Goal: Task Accomplishment & Management: Manage account settings

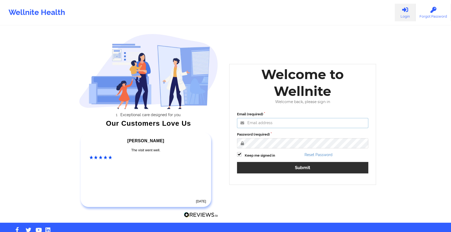
type input "[EMAIL_ADDRESS][DOMAIN_NAME]"
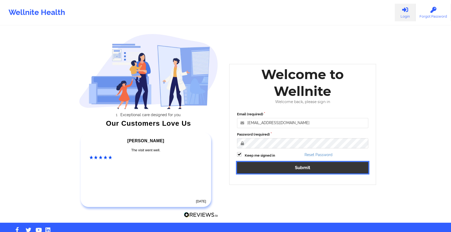
click at [266, 169] on button "Submit" at bounding box center [302, 167] width 131 height 11
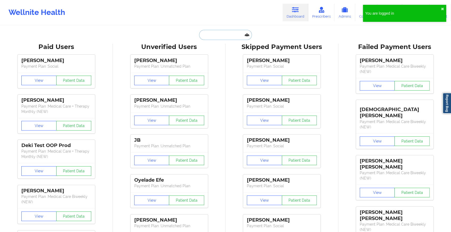
click at [222, 32] on input "text" at bounding box center [225, 35] width 53 height 10
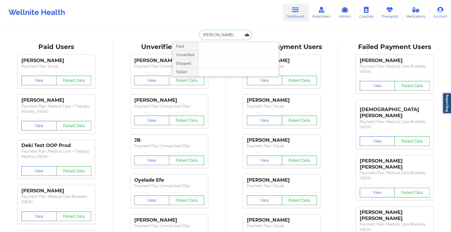
type input "[PERSON_NAME]"
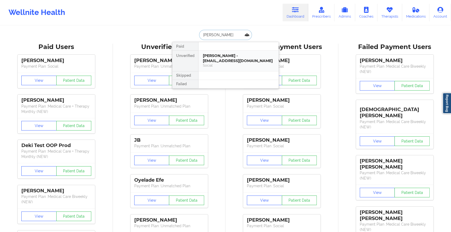
click at [224, 57] on div "[PERSON_NAME] - [EMAIL_ADDRESS][DOMAIN_NAME]" at bounding box center [238, 58] width 71 height 10
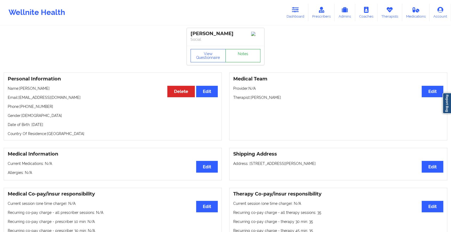
click at [240, 56] on link "Notes" at bounding box center [242, 55] width 35 height 13
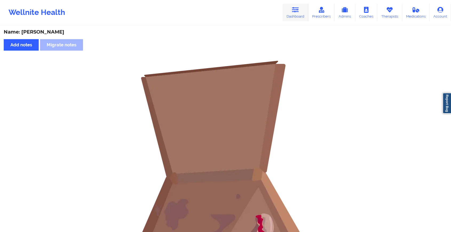
click at [301, 17] on link "Dashboard" at bounding box center [295, 13] width 26 height 18
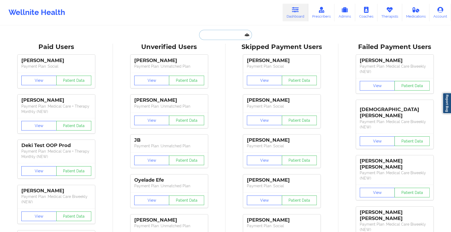
click at [212, 36] on input "text" at bounding box center [225, 35] width 53 height 10
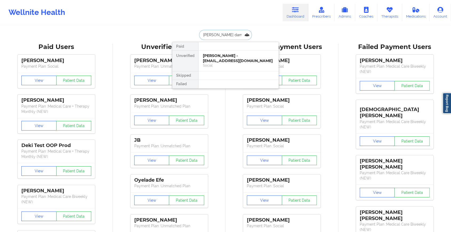
type input "[PERSON_NAME]"
click at [215, 61] on div "Erin Damm - [EMAIL_ADDRESS][PERSON_NAME][DOMAIN_NAME]" at bounding box center [238, 58] width 71 height 10
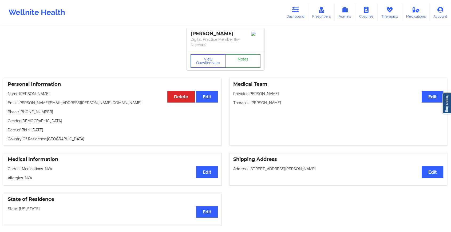
click at [229, 56] on link "Notes" at bounding box center [242, 60] width 35 height 13
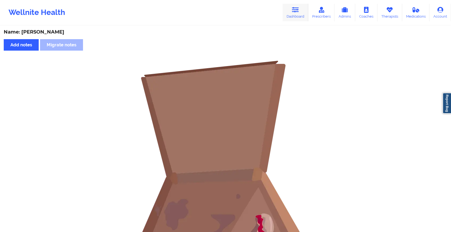
click at [299, 8] on icon at bounding box center [295, 10] width 7 height 6
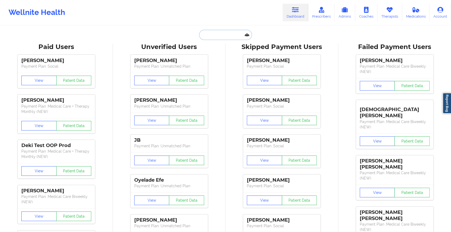
click at [220, 39] on input "text" at bounding box center [225, 35] width 53 height 10
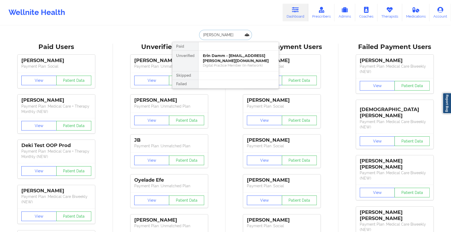
type input "[PERSON_NAME]"
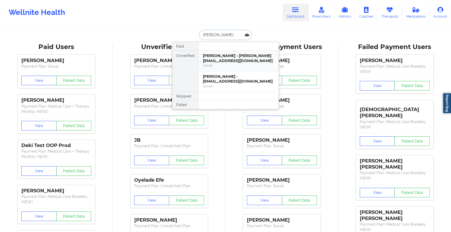
click at [232, 58] on div "[PERSON_NAME] - [PERSON_NAME][EMAIL_ADDRESS][DOMAIN_NAME]" at bounding box center [238, 58] width 71 height 10
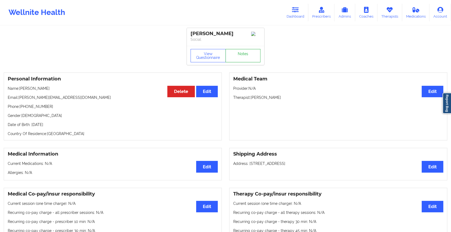
click at [244, 53] on link "Notes" at bounding box center [242, 55] width 35 height 13
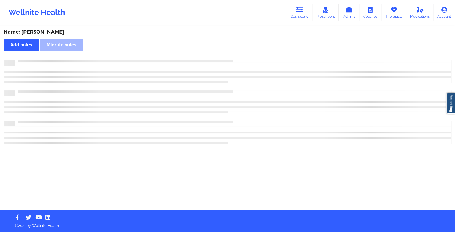
click at [244, 53] on div "Name: [PERSON_NAME] Add notes Migrate notes" at bounding box center [227, 118] width 455 height 184
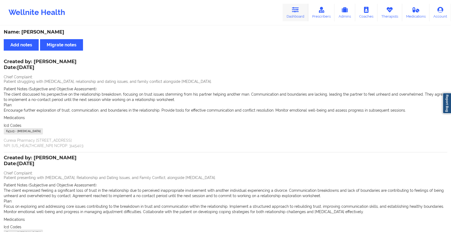
click at [295, 11] on icon at bounding box center [295, 10] width 7 height 6
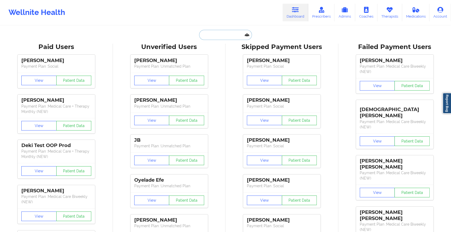
click at [228, 34] on input "text" at bounding box center [225, 35] width 53 height 10
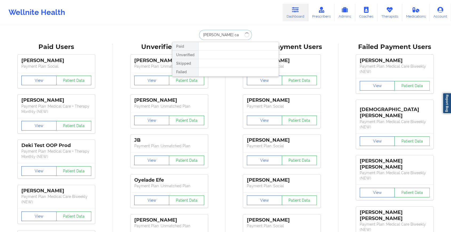
type input "[PERSON_NAME] car"
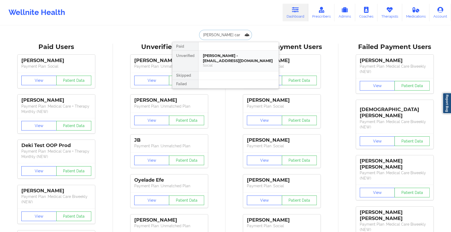
click at [228, 58] on div "[PERSON_NAME] - [EMAIL_ADDRESS][DOMAIN_NAME]" at bounding box center [238, 58] width 71 height 10
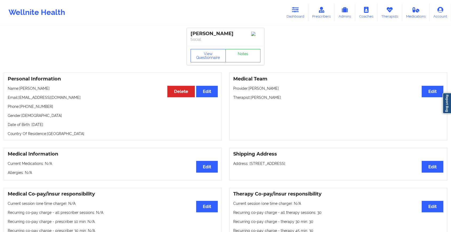
click at [241, 52] on link "Notes" at bounding box center [242, 55] width 35 height 13
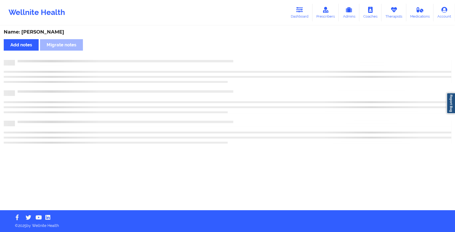
click at [241, 52] on div "Name: [PERSON_NAME] Add notes Migrate notes" at bounding box center [227, 118] width 455 height 184
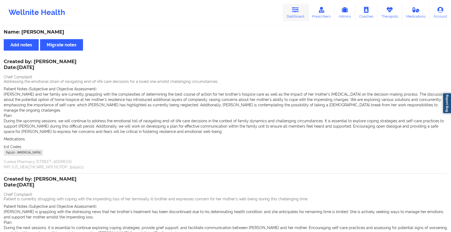
click at [291, 10] on link "Dashboard" at bounding box center [295, 13] width 26 height 18
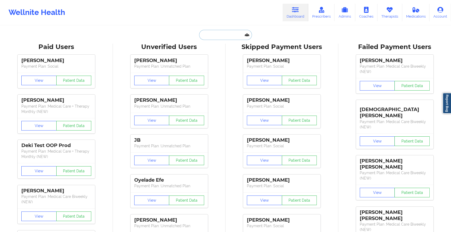
click at [232, 37] on input "text" at bounding box center [225, 35] width 53 height 10
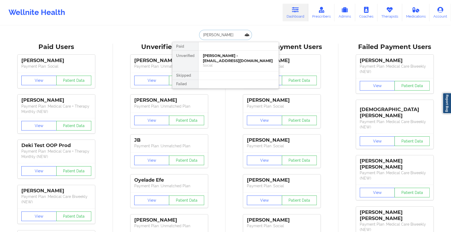
type input "[PERSON_NAME]"
click at [220, 60] on div "[PERSON_NAME] - [EMAIL_ADDRESS][DOMAIN_NAME]" at bounding box center [238, 58] width 71 height 10
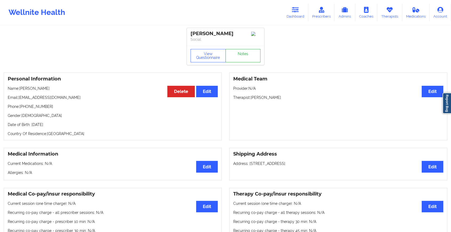
click at [237, 56] on link "Notes" at bounding box center [242, 55] width 35 height 13
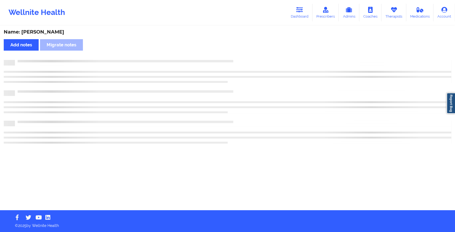
click at [237, 56] on div "Name: [PERSON_NAME] Add notes Migrate notes" at bounding box center [227, 118] width 455 height 184
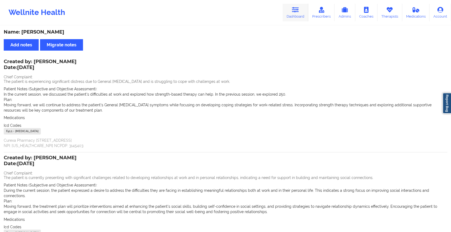
click at [289, 16] on link "Dashboard" at bounding box center [295, 13] width 26 height 18
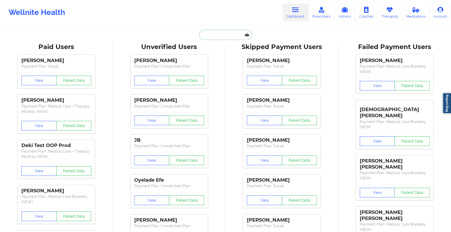
click at [216, 37] on input "text" at bounding box center [225, 35] width 53 height 10
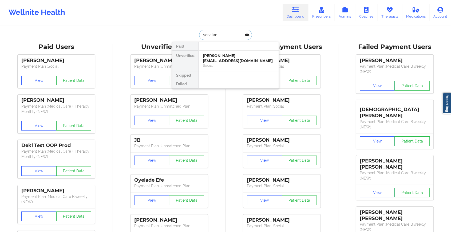
type input "yonatan"
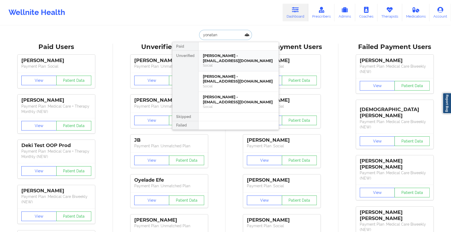
click at [216, 54] on div "[PERSON_NAME] - [EMAIL_ADDRESS][DOMAIN_NAME]" at bounding box center [238, 58] width 71 height 10
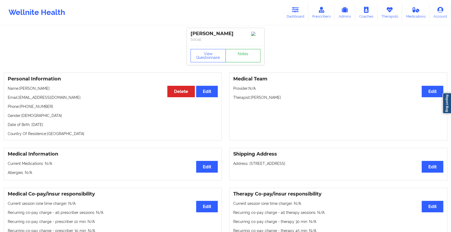
click at [251, 60] on link "Notes" at bounding box center [242, 55] width 35 height 13
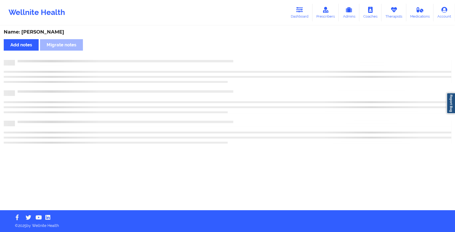
click at [308, 114] on div at bounding box center [228, 102] width 448 height 84
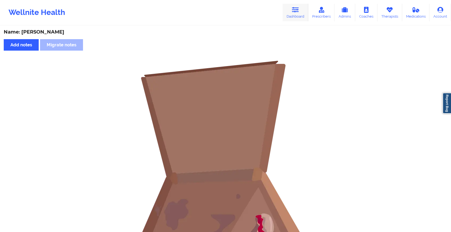
click at [299, 16] on link "Dashboard" at bounding box center [295, 13] width 26 height 18
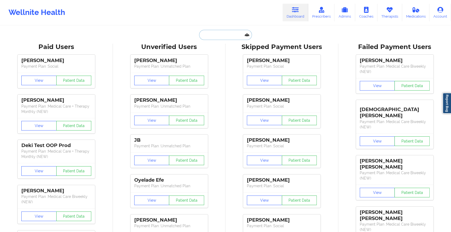
click at [219, 35] on input "text" at bounding box center [225, 35] width 53 height 10
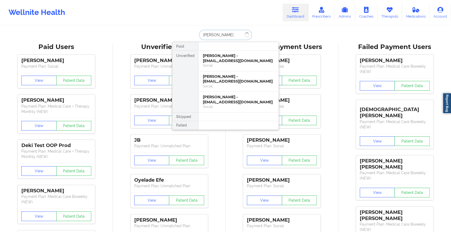
type input "[PERSON_NAME]"
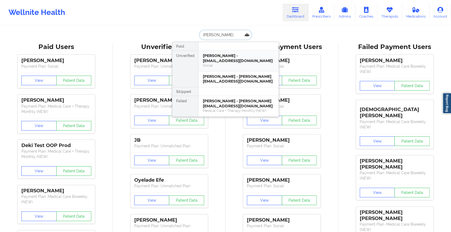
click at [237, 52] on div "[PERSON_NAME] - [EMAIL_ADDRESS][DOMAIN_NAME] Social" at bounding box center [238, 61] width 80 height 21
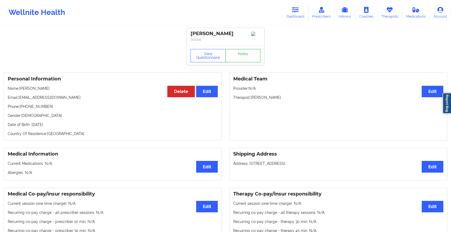
click at [243, 58] on link "Notes" at bounding box center [242, 55] width 35 height 13
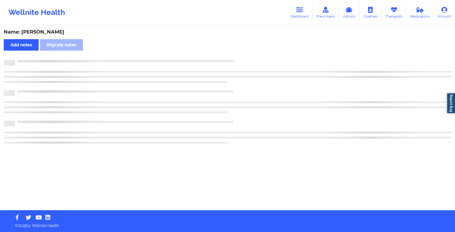
click at [281, 87] on div "Name: [PERSON_NAME] Add notes Migrate notes" at bounding box center [227, 118] width 455 height 184
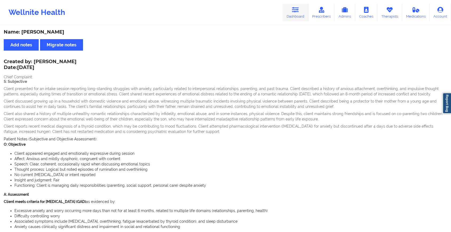
click at [292, 14] on link "Dashboard" at bounding box center [295, 13] width 26 height 18
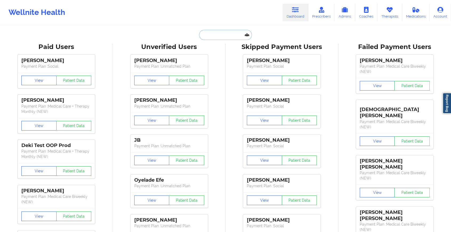
click at [207, 39] on input "text" at bounding box center [225, 35] width 53 height 10
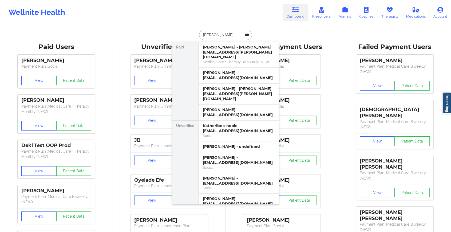
type input "[PERSON_NAME]"
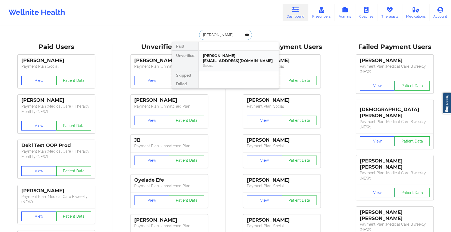
click at [199, 54] on div "[PERSON_NAME] - [EMAIL_ADDRESS][DOMAIN_NAME] Social" at bounding box center [238, 61] width 80 height 21
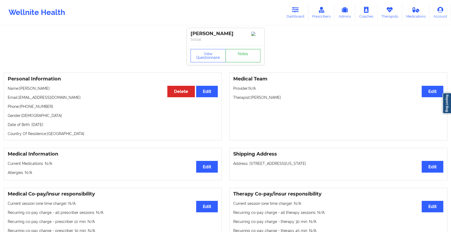
click at [250, 57] on link "Notes" at bounding box center [242, 55] width 35 height 13
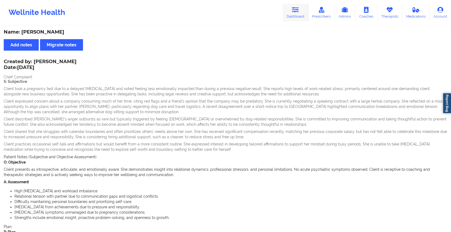
click at [290, 14] on link "Dashboard" at bounding box center [295, 13] width 26 height 18
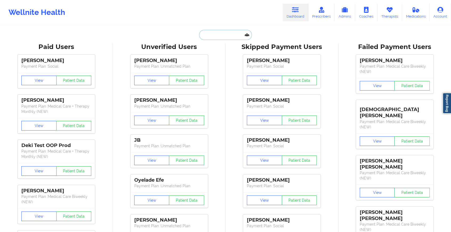
click at [220, 39] on input "text" at bounding box center [225, 35] width 53 height 10
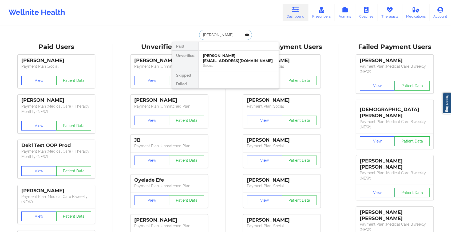
type input "[PERSON_NAME]"
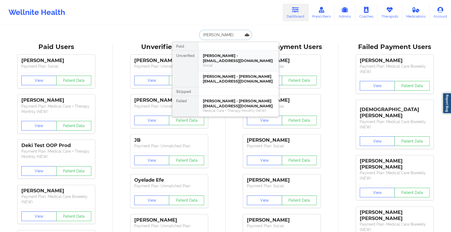
click at [222, 61] on div "[PERSON_NAME] - [EMAIL_ADDRESS][DOMAIN_NAME]" at bounding box center [238, 58] width 71 height 10
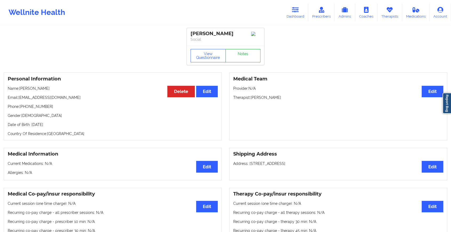
click at [237, 59] on link "Notes" at bounding box center [242, 55] width 35 height 13
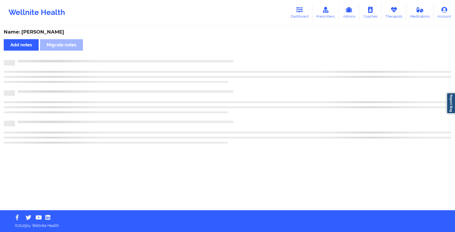
click at [237, 59] on div "Name: [PERSON_NAME] Add notes Migrate notes" at bounding box center [227, 118] width 455 height 184
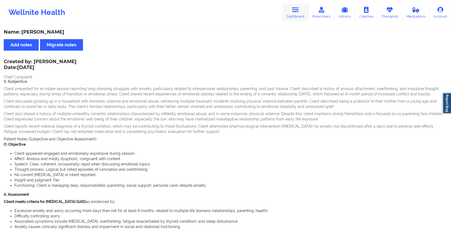
click at [291, 10] on link "Dashboard" at bounding box center [295, 13] width 26 height 18
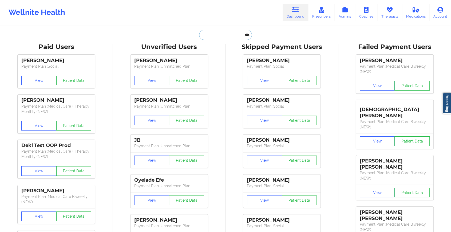
click at [212, 31] on input "text" at bounding box center [225, 35] width 53 height 10
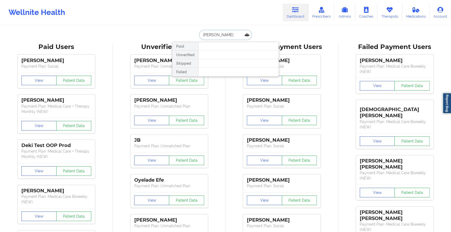
type input "[PERSON_NAME]"
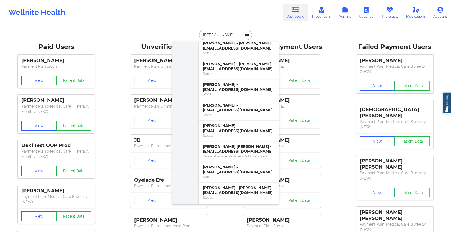
scroll to position [247, 0]
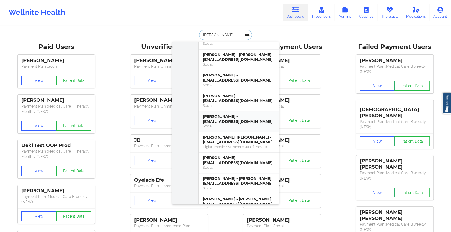
click at [240, 125] on div "Social" at bounding box center [238, 126] width 71 height 5
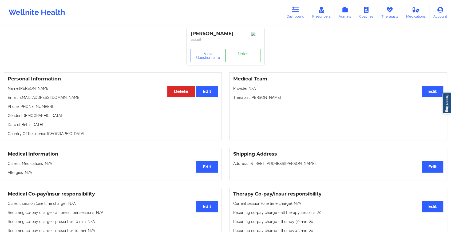
click at [245, 62] on link "Notes" at bounding box center [242, 55] width 35 height 13
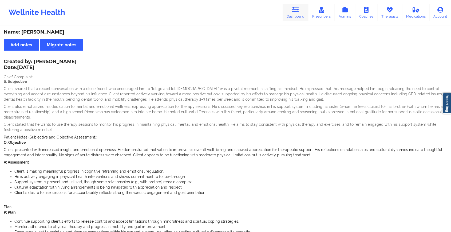
click at [291, 11] on link "Dashboard" at bounding box center [295, 13] width 26 height 18
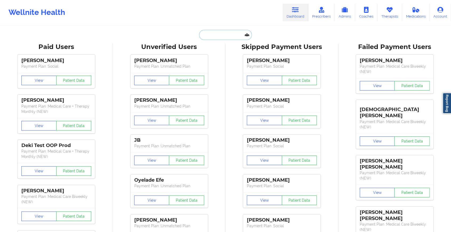
click at [224, 33] on input "text" at bounding box center [225, 35] width 53 height 10
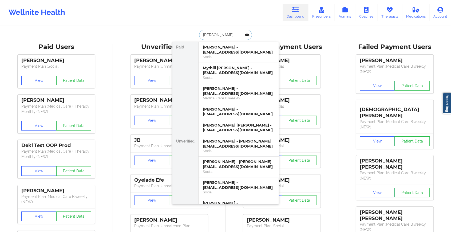
type input "[PERSON_NAME]"
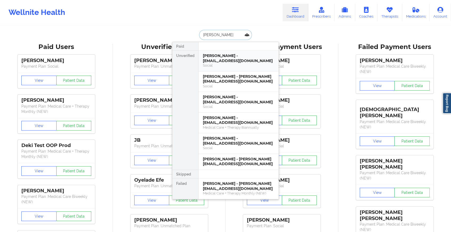
click at [232, 59] on div "[PERSON_NAME] - [EMAIL_ADDRESS][DOMAIN_NAME]" at bounding box center [238, 58] width 71 height 10
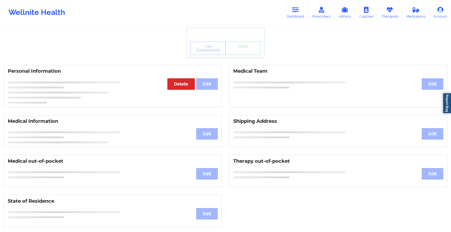
click at [242, 53] on div "View Questionnaire Notes" at bounding box center [225, 48] width 70 height 13
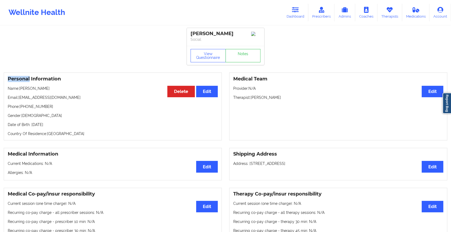
click at [242, 53] on div "View Questionnaire Notes" at bounding box center [225, 55] width 70 height 13
click at [242, 53] on link "Notes" at bounding box center [242, 55] width 35 height 13
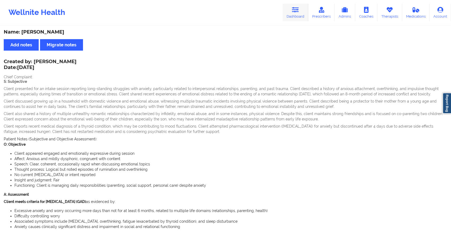
click at [296, 18] on link "Dashboard" at bounding box center [295, 13] width 26 height 18
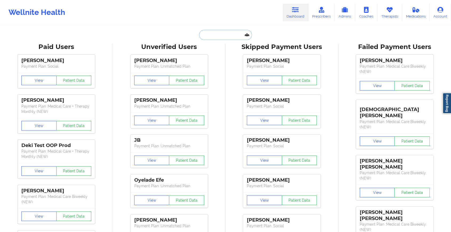
click at [232, 32] on input "text" at bounding box center [225, 35] width 53 height 10
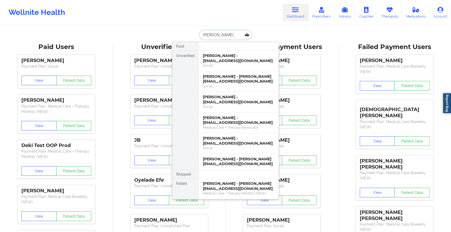
type input "[PERSON_NAME]"
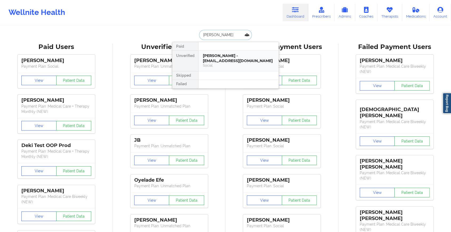
click at [229, 58] on div "[PERSON_NAME] - [EMAIL_ADDRESS][DOMAIN_NAME]" at bounding box center [238, 58] width 71 height 10
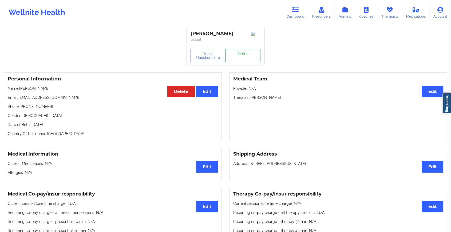
click at [242, 54] on link "Notes" at bounding box center [242, 55] width 35 height 13
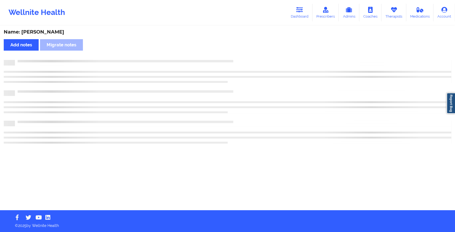
click at [242, 54] on div "Name: [PERSON_NAME] Add notes Migrate notes" at bounding box center [227, 118] width 455 height 184
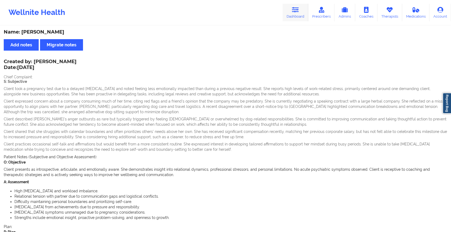
click at [298, 15] on link "Dashboard" at bounding box center [295, 13] width 26 height 18
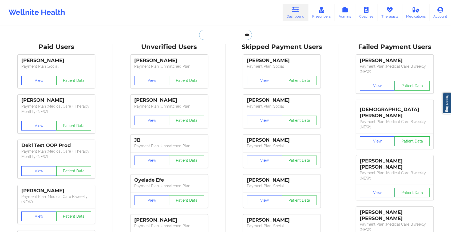
click at [228, 33] on input "text" at bounding box center [225, 35] width 53 height 10
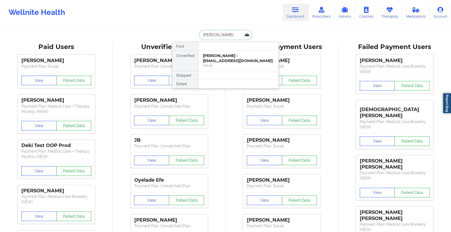
type input "[PERSON_NAME]"
click at [228, 57] on div "[PERSON_NAME] - [PERSON_NAME][EMAIL_ADDRESS][DOMAIN_NAME]" at bounding box center [238, 58] width 71 height 10
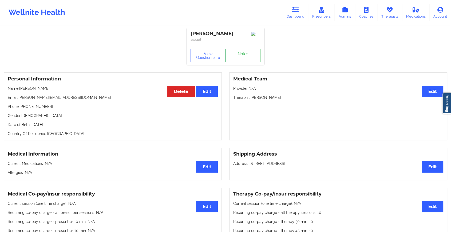
click at [242, 59] on link "Notes" at bounding box center [242, 55] width 35 height 13
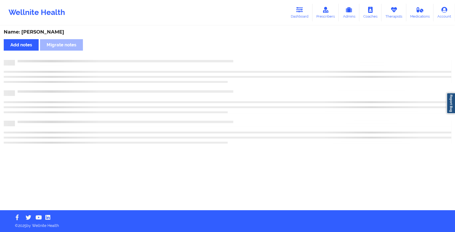
click at [242, 59] on div "Name: [PERSON_NAME] Add notes Migrate notes" at bounding box center [227, 118] width 455 height 184
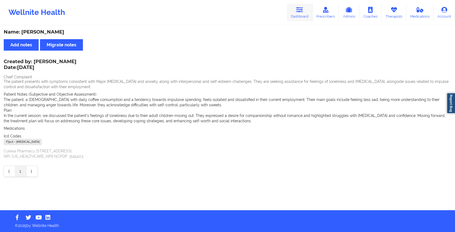
click at [303, 9] on icon at bounding box center [299, 10] width 7 height 6
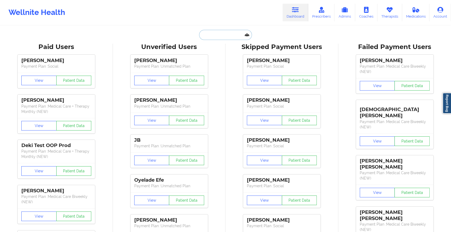
click at [221, 33] on input "text" at bounding box center [225, 35] width 53 height 10
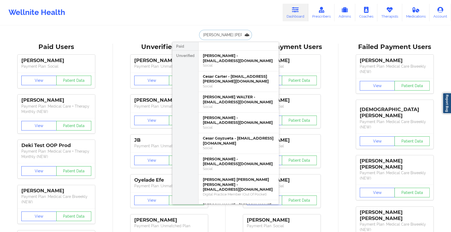
type input "[PERSON_NAME]"
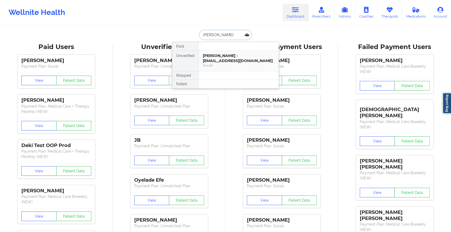
click at [216, 60] on div "[PERSON_NAME] - [EMAIL_ADDRESS][DOMAIN_NAME]" at bounding box center [238, 58] width 71 height 10
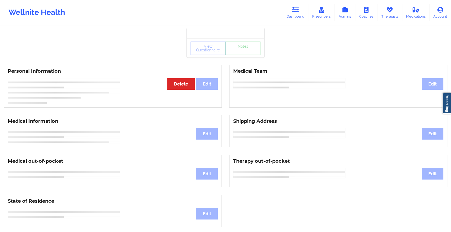
click at [251, 54] on div "View Questionnaire Notes" at bounding box center [225, 48] width 70 height 13
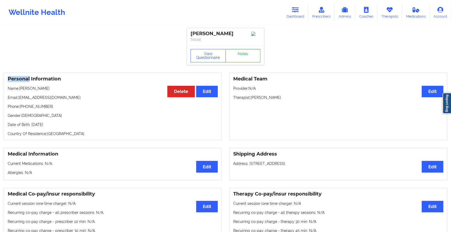
drag, startPoint x: 251, startPoint y: 54, endPoint x: 247, endPoint y: 58, distance: 5.5
click at [247, 58] on link "Notes" at bounding box center [242, 55] width 35 height 13
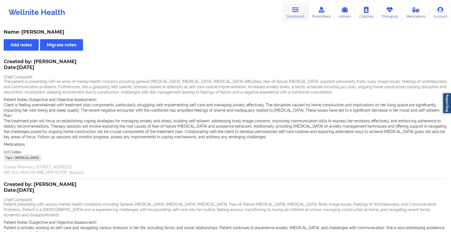
click at [295, 13] on link "Dashboard" at bounding box center [295, 13] width 26 height 18
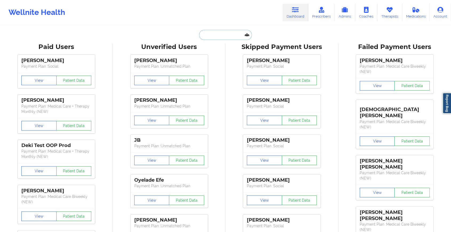
click at [215, 33] on input "text" at bounding box center [225, 35] width 53 height 10
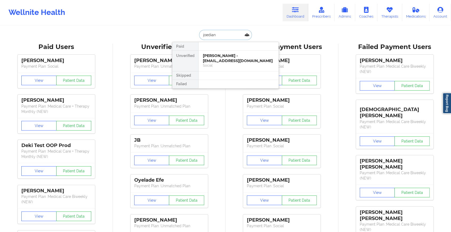
type input "joedian"
click at [220, 61] on div "[PERSON_NAME] - [EMAIL_ADDRESS][DOMAIN_NAME]" at bounding box center [238, 58] width 71 height 10
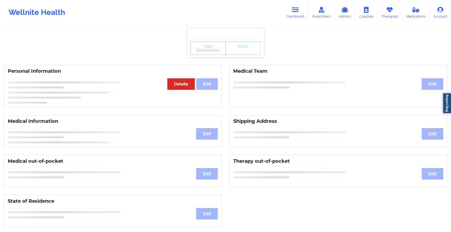
click at [238, 53] on link "Notes" at bounding box center [242, 48] width 35 height 13
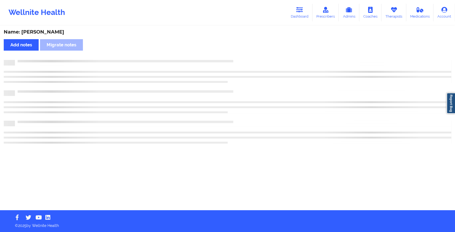
click at [238, 53] on div "Name: [PERSON_NAME] Add notes Migrate notes" at bounding box center [227, 118] width 455 height 184
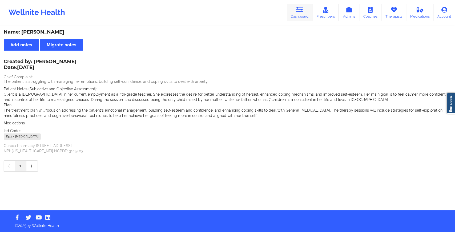
click at [303, 17] on link "Dashboard" at bounding box center [300, 13] width 26 height 18
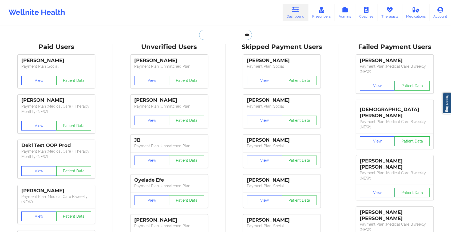
click at [228, 38] on input "text" at bounding box center [225, 35] width 53 height 10
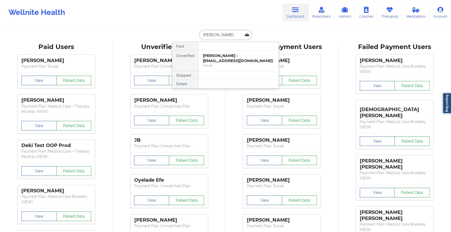
type input "[PERSON_NAME]"
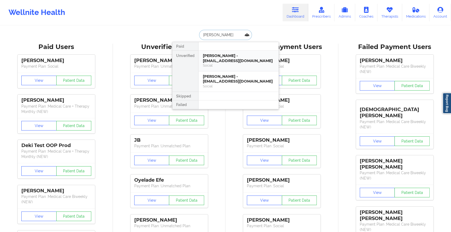
click at [224, 64] on div "Social" at bounding box center [238, 65] width 71 height 5
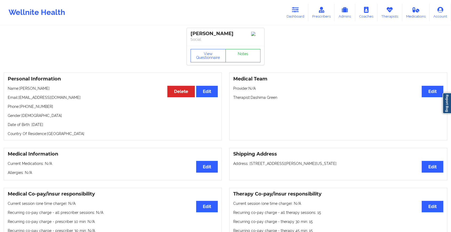
click at [245, 57] on link "Notes" at bounding box center [242, 55] width 35 height 13
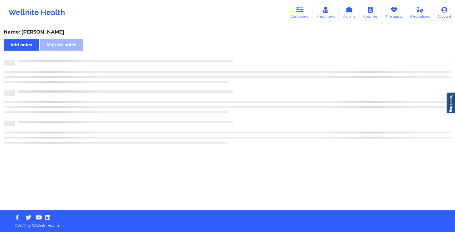
click at [274, 88] on div "Name: [PERSON_NAME] Add notes Migrate notes" at bounding box center [227, 118] width 455 height 184
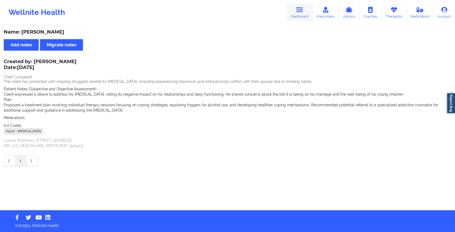
click at [303, 12] on icon at bounding box center [299, 10] width 7 height 6
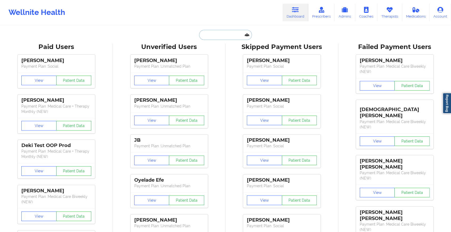
click at [229, 36] on input "text" at bounding box center [225, 35] width 53 height 10
type input "m"
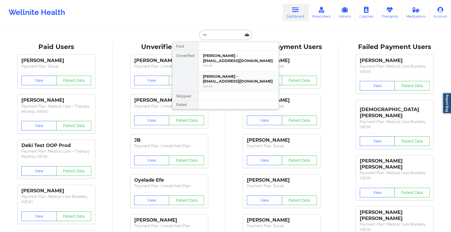
click at [222, 81] on div "[PERSON_NAME] - [EMAIL_ADDRESS][DOMAIN_NAME]" at bounding box center [238, 79] width 71 height 10
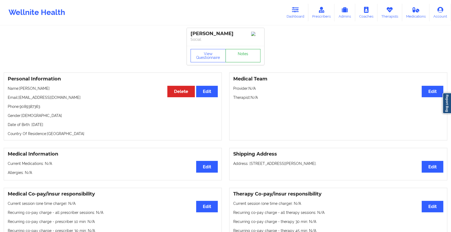
click at [246, 53] on link "Notes" at bounding box center [242, 55] width 35 height 13
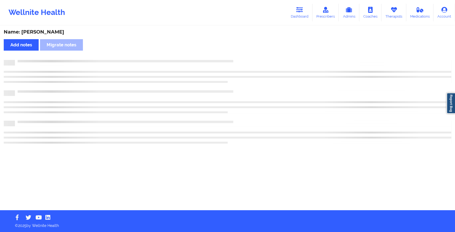
click at [246, 53] on div "Name: [PERSON_NAME] Add notes Migrate notes" at bounding box center [227, 118] width 455 height 184
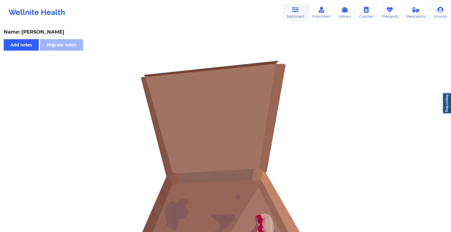
click at [295, 13] on link "Dashboard" at bounding box center [295, 13] width 26 height 18
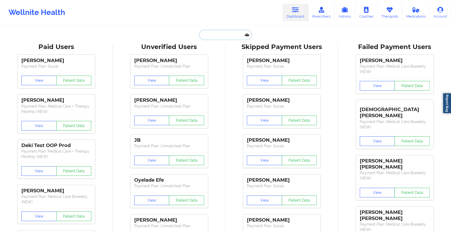
click at [224, 32] on input "text" at bounding box center [225, 35] width 53 height 10
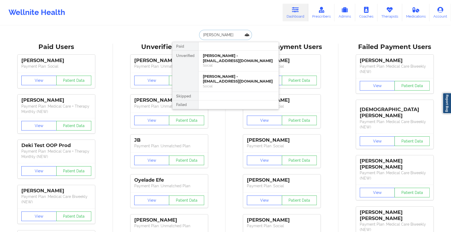
type input "[PERSON_NAME]"
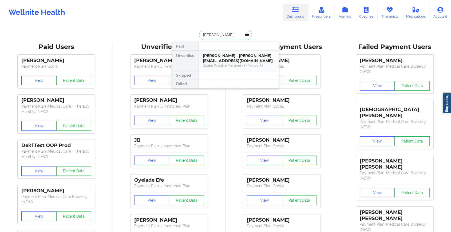
click at [228, 53] on div "[PERSON_NAME] - [PERSON_NAME][EMAIL_ADDRESS][DOMAIN_NAME]" at bounding box center [238, 58] width 71 height 10
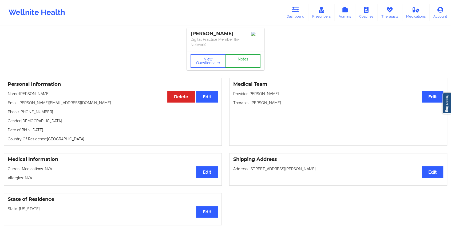
click at [242, 60] on link "Notes" at bounding box center [242, 60] width 35 height 13
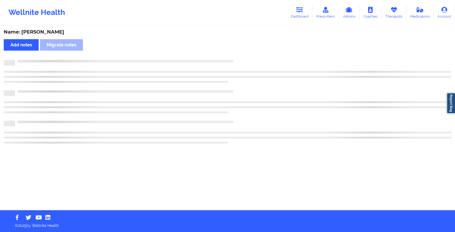
click at [242, 60] on div at bounding box center [233, 60] width 436 height 0
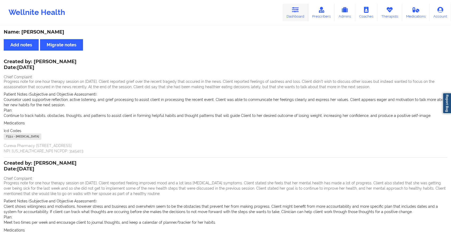
click at [294, 17] on link "Dashboard" at bounding box center [295, 13] width 26 height 18
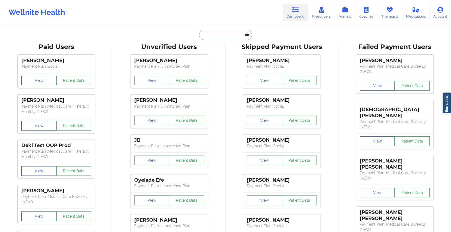
click at [230, 35] on input "text" at bounding box center [225, 35] width 53 height 10
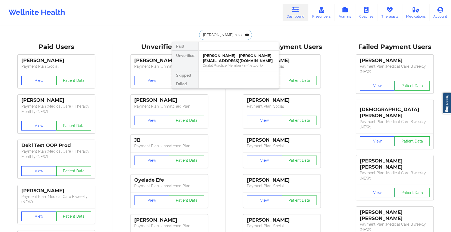
type input "[PERSON_NAME]"
click at [226, 59] on div "[PERSON_NAME] - [EMAIL_ADDRESS][DOMAIN_NAME]" at bounding box center [238, 58] width 71 height 10
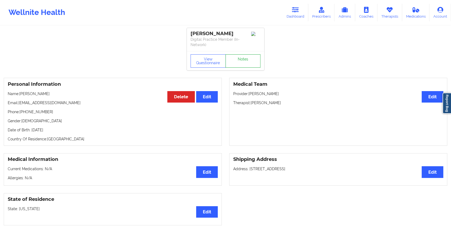
click at [243, 55] on link "Notes" at bounding box center [242, 60] width 35 height 13
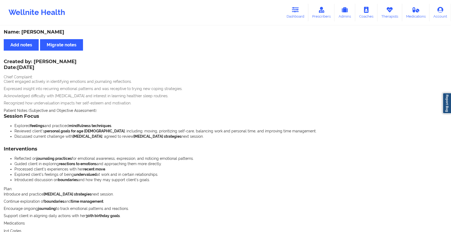
click at [297, 23] on div "Wellnite Health Dashboard Prescribers Admins Coaches Therapists Medications Acc…" at bounding box center [225, 12] width 451 height 25
click at [296, 15] on link "Dashboard" at bounding box center [295, 13] width 26 height 18
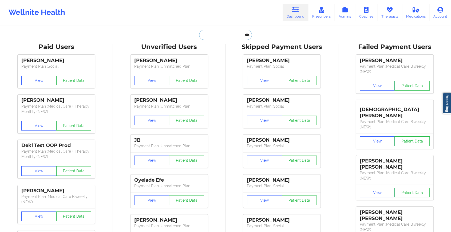
click at [213, 37] on input "text" at bounding box center [225, 35] width 53 height 10
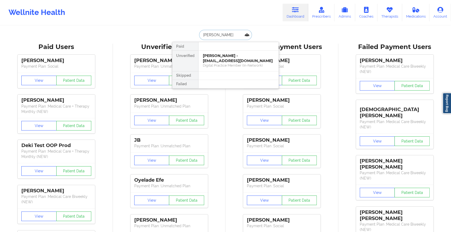
type input "[PERSON_NAME]"
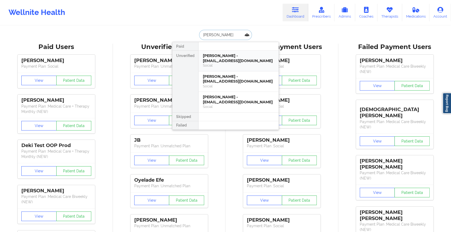
click at [228, 60] on div "[PERSON_NAME] - [EMAIL_ADDRESS][DOMAIN_NAME]" at bounding box center [238, 58] width 71 height 10
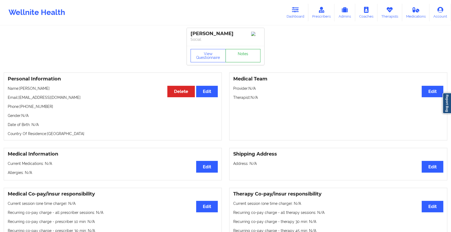
click at [240, 52] on link "Notes" at bounding box center [242, 55] width 35 height 13
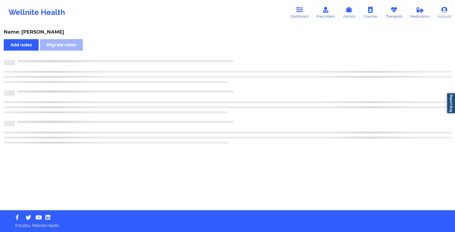
click at [240, 52] on div "Name: [PERSON_NAME] Add notes Migrate notes" at bounding box center [227, 118] width 455 height 184
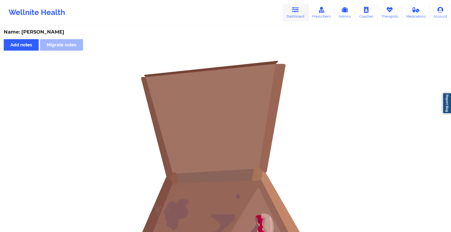
click at [293, 18] on link "Dashboard" at bounding box center [295, 13] width 26 height 18
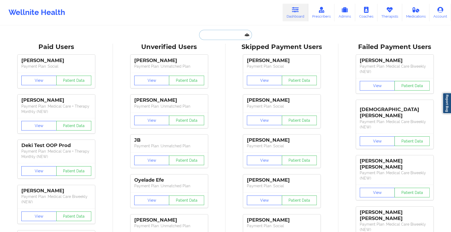
click at [232, 36] on input "text" at bounding box center [225, 35] width 53 height 10
type input "k"
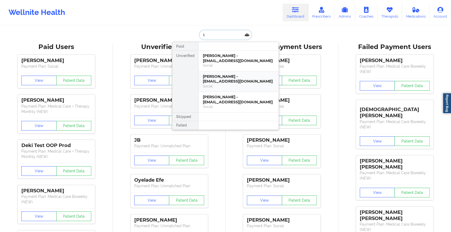
click at [230, 85] on div "Social" at bounding box center [238, 86] width 71 height 5
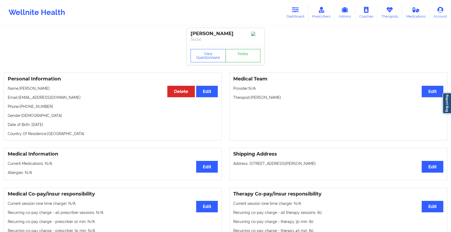
click at [242, 62] on link "Notes" at bounding box center [242, 55] width 35 height 13
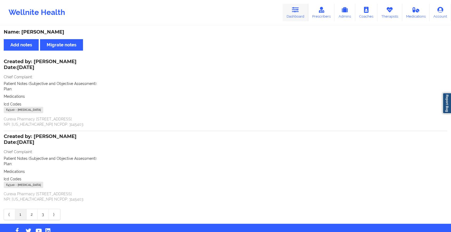
click at [300, 15] on link "Dashboard" at bounding box center [295, 13] width 26 height 18
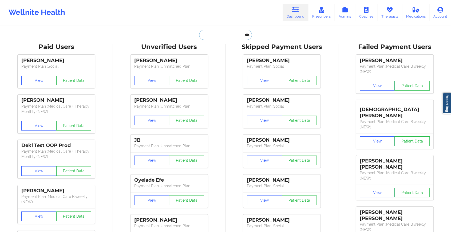
click at [239, 31] on input "text" at bounding box center [225, 35] width 53 height 10
type input "k"
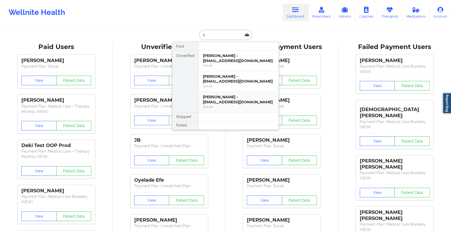
click at [250, 102] on div "[PERSON_NAME] - [EMAIL_ADDRESS][DOMAIN_NAME]" at bounding box center [238, 100] width 71 height 10
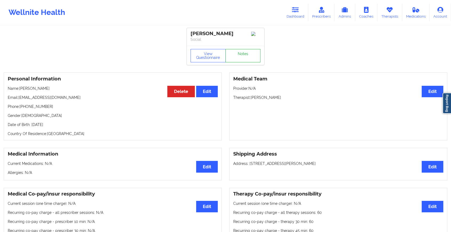
click at [235, 56] on link "Notes" at bounding box center [242, 55] width 35 height 13
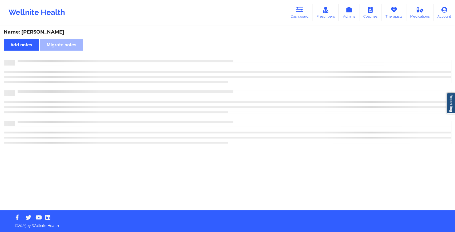
click at [235, 56] on div "Name: [PERSON_NAME] Add notes Migrate notes" at bounding box center [227, 118] width 455 height 184
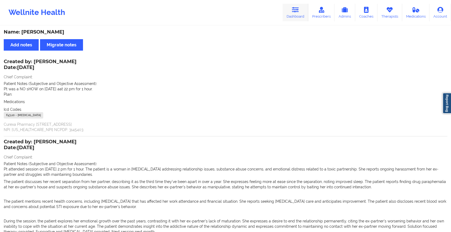
click at [292, 12] on icon at bounding box center [295, 10] width 7 height 6
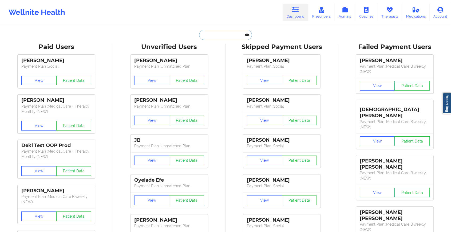
click at [228, 32] on input "text" at bounding box center [225, 35] width 53 height 10
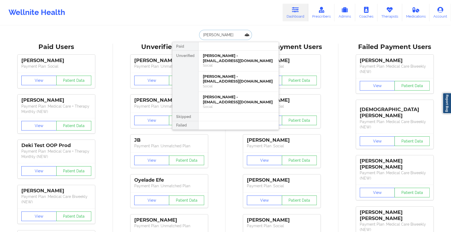
type input "[PERSON_NAME]"
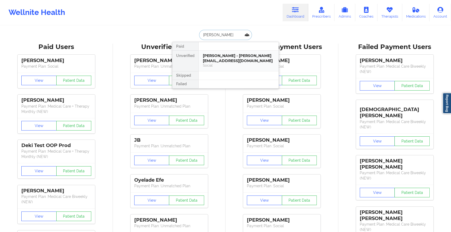
click at [228, 56] on div "[PERSON_NAME] - [PERSON_NAME][EMAIL_ADDRESS][DOMAIN_NAME]" at bounding box center [238, 58] width 71 height 10
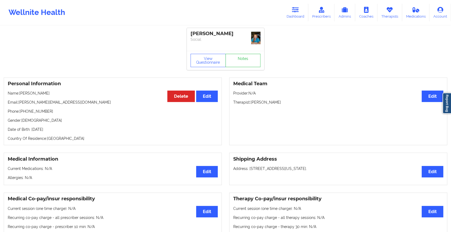
click at [239, 63] on div "View Questionnaire Notes" at bounding box center [225, 60] width 77 height 19
click at [239, 63] on link "Notes" at bounding box center [242, 60] width 35 height 13
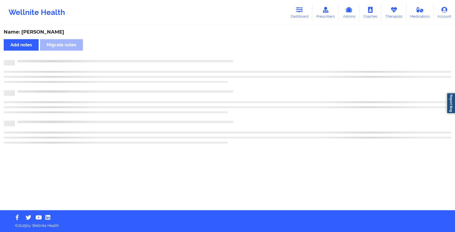
click at [239, 63] on div at bounding box center [228, 63] width 448 height 6
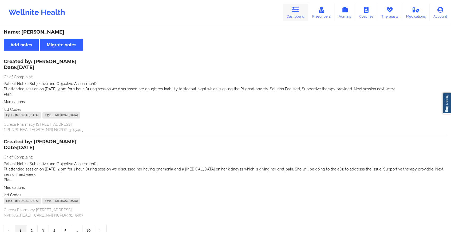
click at [298, 21] on div "Wellnite Health Dashboard Prescribers Admins Coaches Therapists Medications Acc…" at bounding box center [225, 12] width 451 height 21
click at [287, 13] on link "Dashboard" at bounding box center [295, 13] width 26 height 18
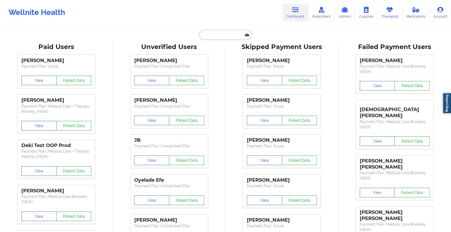
click at [215, 34] on input "text" at bounding box center [225, 35] width 53 height 10
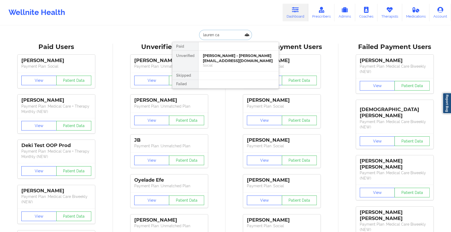
type input "[PERSON_NAME]"
click at [227, 56] on div "[PERSON_NAME] - [EMAIL_ADDRESS][DOMAIN_NAME]" at bounding box center [238, 58] width 71 height 10
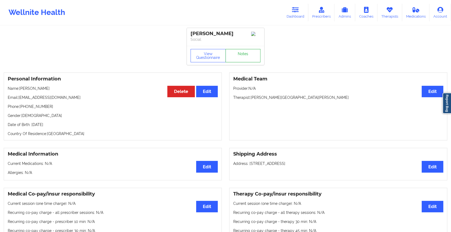
click at [240, 54] on link "Notes" at bounding box center [242, 55] width 35 height 13
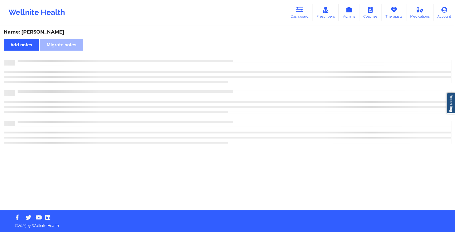
click at [240, 54] on div "Name: [PERSON_NAME] Add notes Migrate notes" at bounding box center [227, 118] width 455 height 184
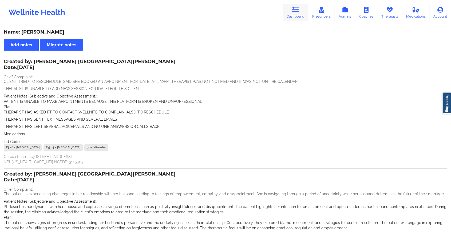
click at [290, 9] on link "Dashboard" at bounding box center [295, 13] width 26 height 18
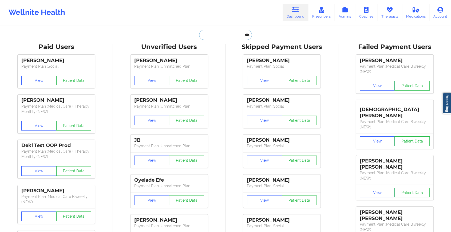
click at [223, 35] on input "text" at bounding box center [225, 35] width 53 height 10
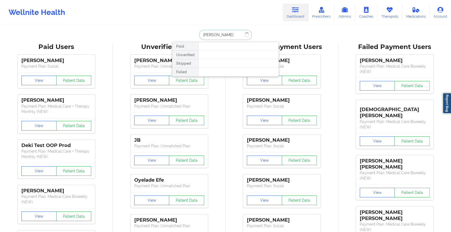
type input "[PERSON_NAME]"
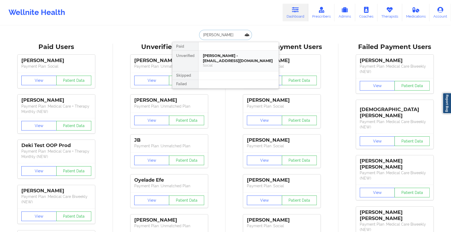
click at [242, 55] on div "[PERSON_NAME] - [EMAIL_ADDRESS][DOMAIN_NAME]" at bounding box center [238, 58] width 71 height 10
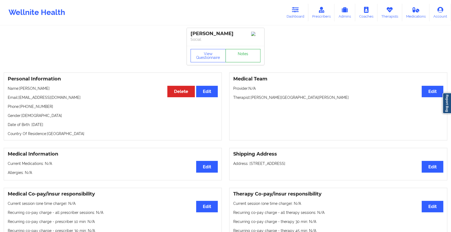
click at [248, 55] on link "Notes" at bounding box center [242, 55] width 35 height 13
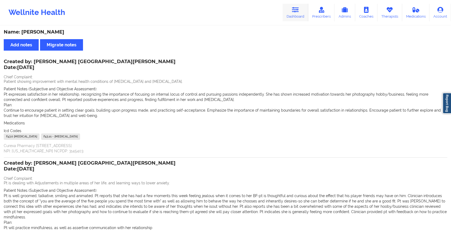
click at [286, 9] on link "Dashboard" at bounding box center [295, 13] width 26 height 18
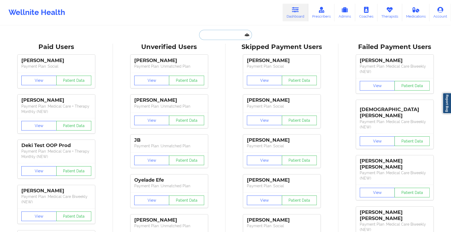
click at [226, 33] on input "text" at bounding box center [225, 35] width 53 height 10
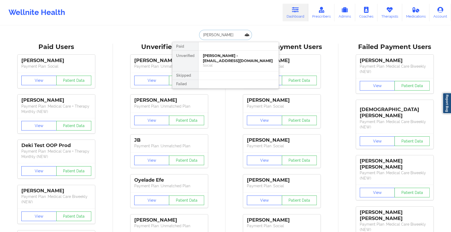
type input "[PERSON_NAME]"
click at [227, 55] on div "[PERSON_NAME] - [EMAIL_ADDRESS][DOMAIN_NAME]" at bounding box center [238, 58] width 71 height 10
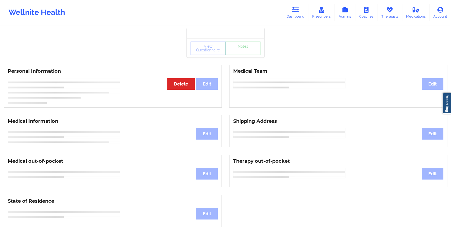
click at [240, 58] on div "View Questionnaire Notes Personal Information Edit Delete Medical Team Edit Med…" at bounding box center [225, 225] width 451 height 450
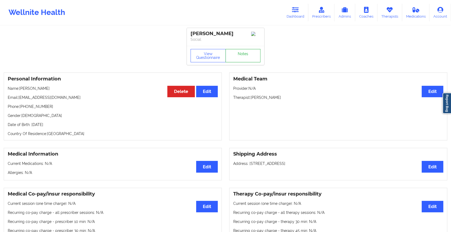
click at [240, 58] on link "Notes" at bounding box center [242, 55] width 35 height 13
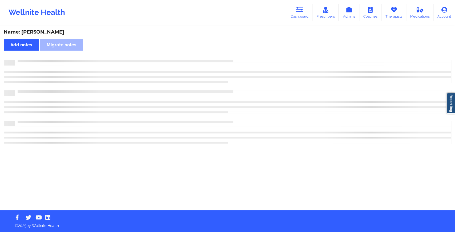
click at [262, 92] on div "Name: [PERSON_NAME] Add notes Migrate notes" at bounding box center [227, 118] width 455 height 184
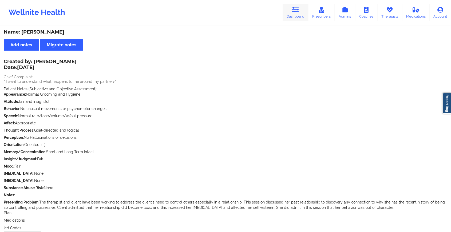
click at [291, 13] on link "Dashboard" at bounding box center [295, 13] width 26 height 18
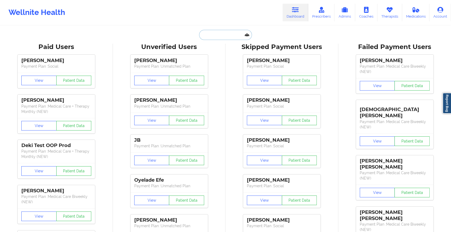
click at [224, 38] on input "text" at bounding box center [225, 35] width 53 height 10
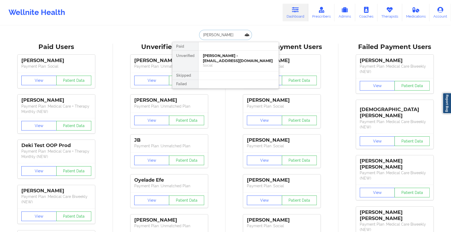
type input "[PERSON_NAME] c la"
click at [233, 51] on div "[PERSON_NAME] - [EMAIL_ADDRESS][DOMAIN_NAME] Social" at bounding box center [238, 61] width 80 height 21
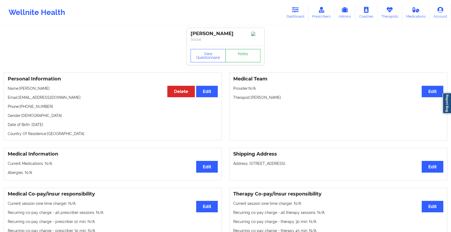
click at [244, 54] on link "Notes" at bounding box center [242, 55] width 35 height 13
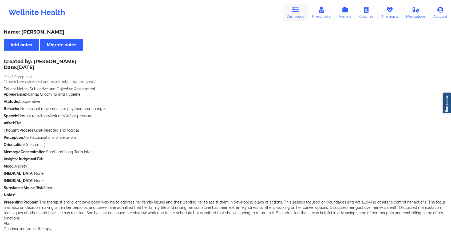
click at [287, 5] on link "Dashboard" at bounding box center [295, 13] width 26 height 18
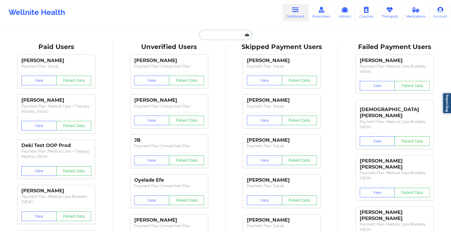
click at [216, 34] on input "text" at bounding box center [225, 35] width 53 height 10
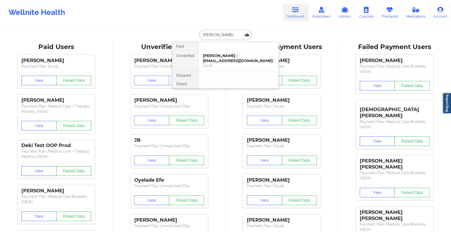
type input "[PERSON_NAME]"
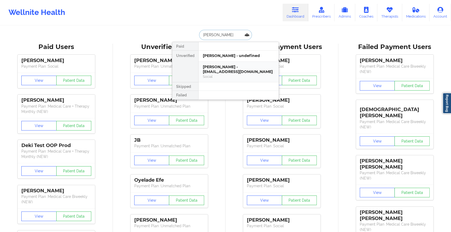
click at [234, 72] on div "[PERSON_NAME] - [EMAIL_ADDRESS][DOMAIN_NAME]" at bounding box center [238, 70] width 71 height 10
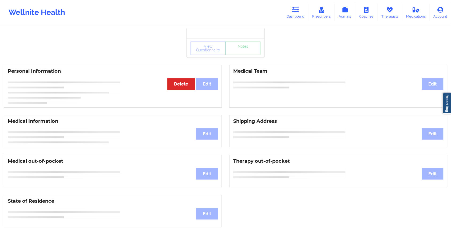
click at [243, 64] on div "Personal Information Edit Delete Medical Team Edit" at bounding box center [225, 86] width 451 height 50
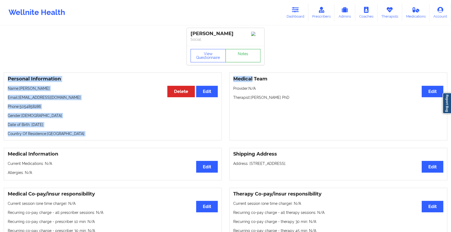
click at [243, 62] on link "Notes" at bounding box center [242, 55] width 35 height 13
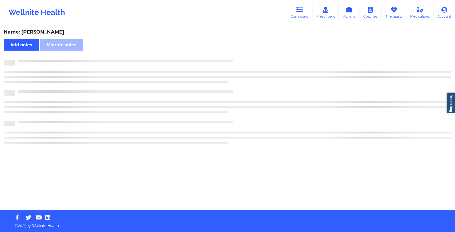
click at [243, 64] on div at bounding box center [228, 63] width 448 height 6
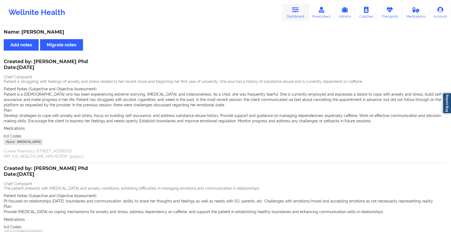
click at [294, 14] on link "Dashboard" at bounding box center [295, 13] width 26 height 18
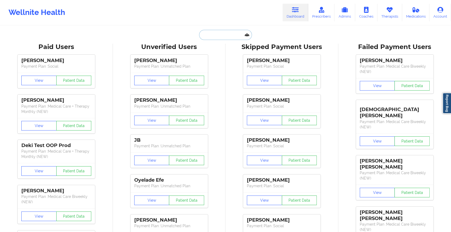
click at [223, 36] on input "text" at bounding box center [225, 35] width 53 height 10
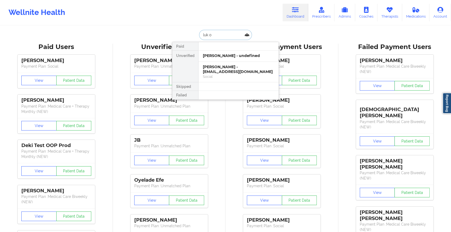
type input "luk on"
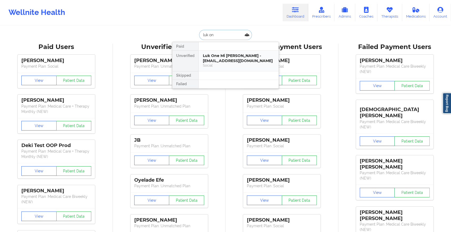
click at [222, 58] on div "Luk One Mi [PERSON_NAME] - [EMAIL_ADDRESS][DOMAIN_NAME]" at bounding box center [238, 58] width 71 height 10
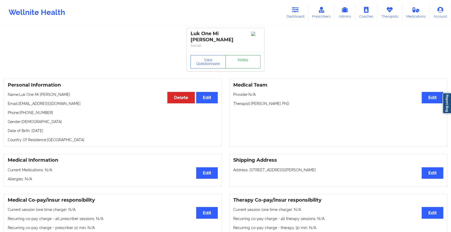
click at [242, 56] on link "Notes" at bounding box center [242, 61] width 35 height 13
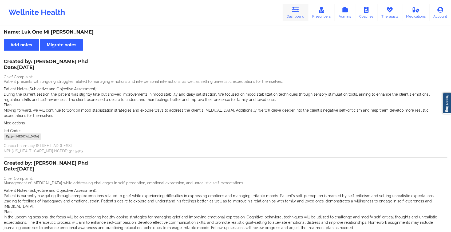
click at [295, 6] on link "Dashboard" at bounding box center [295, 13] width 26 height 18
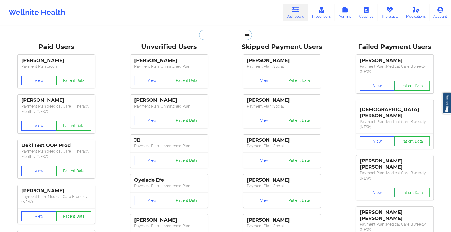
click at [230, 34] on input "text" at bounding box center [225, 35] width 53 height 10
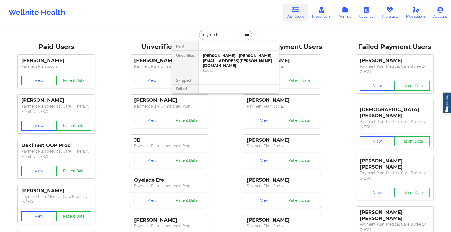
type input "reynita bl"
click at [247, 62] on div "[PERSON_NAME] - [PERSON_NAME][EMAIL_ADDRESS][PERSON_NAME][DOMAIN_NAME]" at bounding box center [238, 60] width 71 height 15
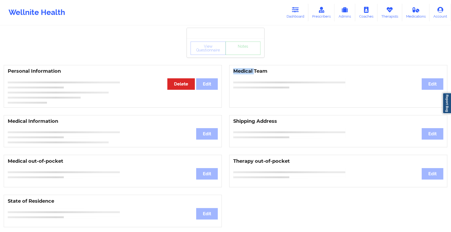
click at [247, 62] on div "Personal Information Edit Delete Medical Team Edit" at bounding box center [225, 86] width 451 height 50
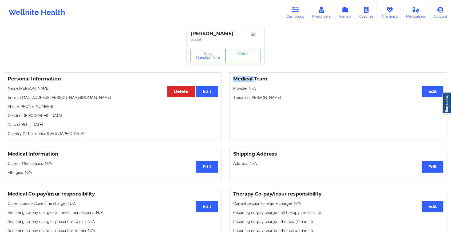
drag, startPoint x: 247, startPoint y: 62, endPoint x: 237, endPoint y: 57, distance: 11.3
click at [237, 57] on link "Notes" at bounding box center [242, 55] width 35 height 13
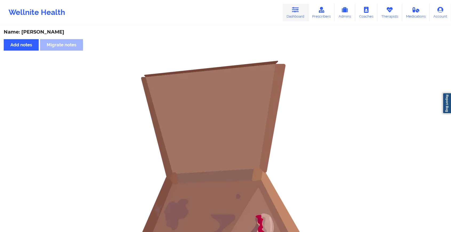
click at [288, 20] on link "Dashboard" at bounding box center [295, 13] width 26 height 18
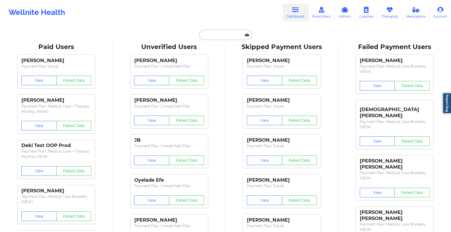
click at [224, 35] on input "text" at bounding box center [225, 35] width 53 height 10
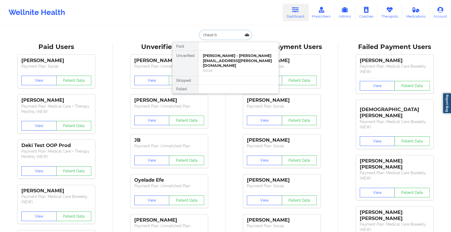
type input "[PERSON_NAME]"
click at [231, 58] on div "[PERSON_NAME] - [EMAIL_ADDRESS][DOMAIN_NAME]" at bounding box center [238, 58] width 71 height 10
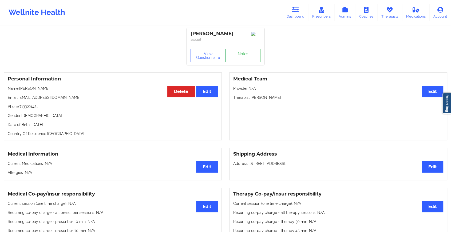
click at [246, 53] on link "Notes" at bounding box center [242, 55] width 35 height 13
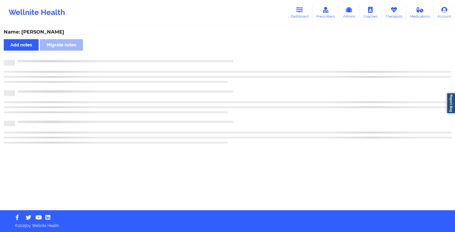
click at [246, 53] on div "Name: [PERSON_NAME] Add notes Migrate notes" at bounding box center [227, 118] width 455 height 184
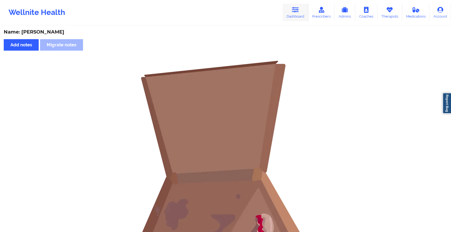
click at [299, 13] on icon at bounding box center [295, 10] width 7 height 6
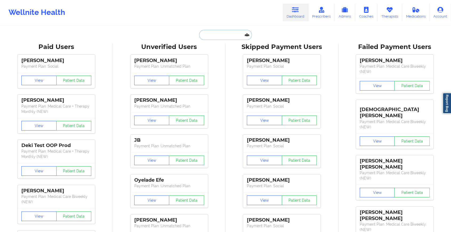
click at [221, 31] on input "text" at bounding box center [225, 35] width 53 height 10
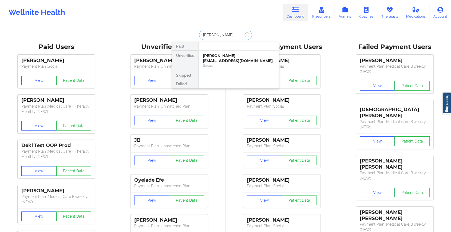
type input "[PERSON_NAME] og"
click at [225, 61] on div "[PERSON_NAME] - [EMAIL_ADDRESS][DOMAIN_NAME]" at bounding box center [238, 58] width 71 height 10
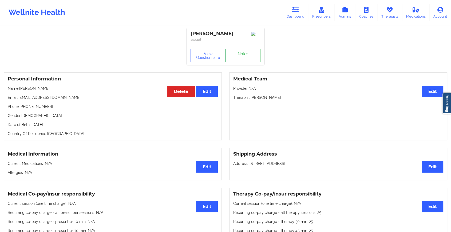
click at [236, 59] on link "Notes" at bounding box center [242, 55] width 35 height 13
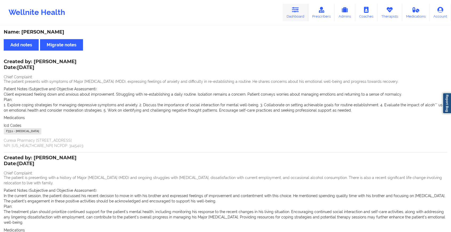
click at [298, 12] on icon at bounding box center [295, 10] width 7 height 6
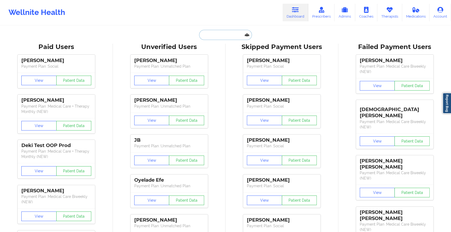
click at [232, 36] on input "text" at bounding box center [225, 35] width 53 height 10
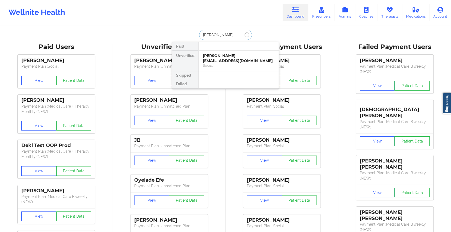
type input "[PERSON_NAME]"
click at [227, 61] on div "[PERSON_NAME] - [EMAIL_ADDRESS][DOMAIN_NAME]" at bounding box center [238, 58] width 71 height 10
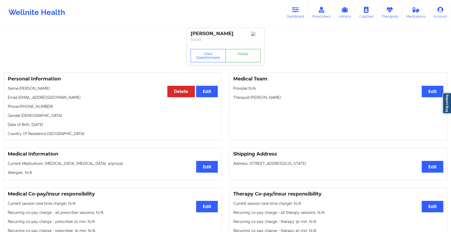
click at [234, 60] on link "Notes" at bounding box center [242, 55] width 35 height 13
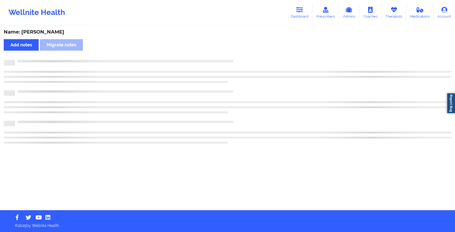
click at [234, 60] on div at bounding box center [233, 60] width 436 height 0
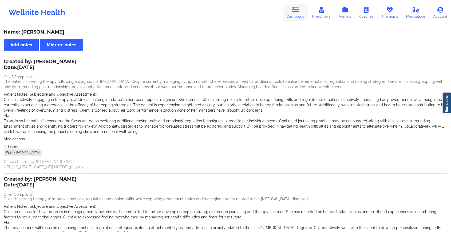
click at [293, 8] on icon at bounding box center [295, 10] width 7 height 6
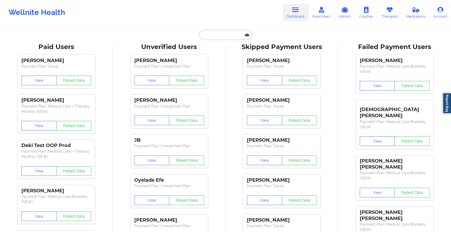
click at [231, 35] on input "text" at bounding box center [225, 35] width 53 height 10
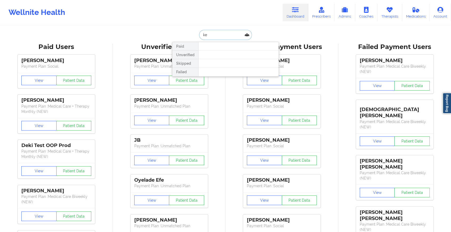
type input "k"
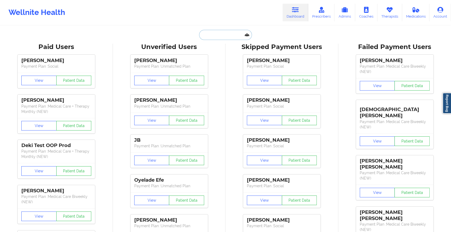
paste input "[EMAIL_ADDRESS][DOMAIN_NAME]"
type input "[EMAIL_ADDRESS][DOMAIN_NAME]"
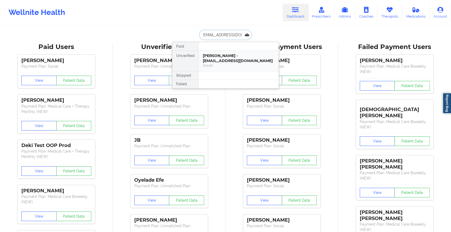
click at [224, 62] on div "[PERSON_NAME] - [EMAIL_ADDRESS][DOMAIN_NAME]" at bounding box center [238, 58] width 71 height 10
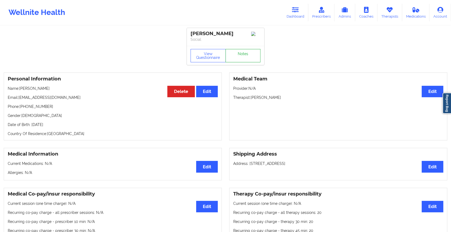
click at [244, 58] on link "Notes" at bounding box center [242, 55] width 35 height 13
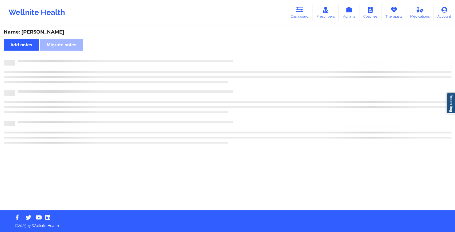
click at [244, 58] on div "Name: [PERSON_NAME] Add notes Migrate notes" at bounding box center [227, 118] width 455 height 184
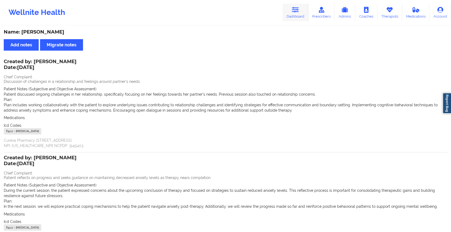
click at [294, 9] on icon at bounding box center [295, 10] width 7 height 6
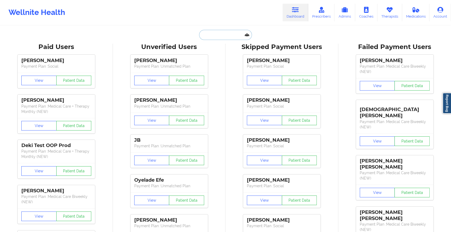
click at [226, 38] on input "text" at bounding box center [225, 35] width 53 height 10
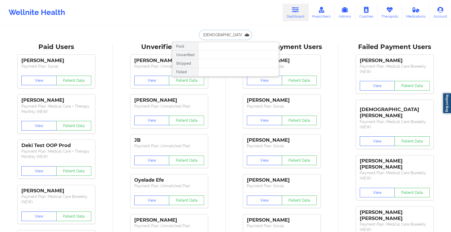
type input "[PERSON_NAME] sh"
click at [210, 38] on input "[PERSON_NAME] sh" at bounding box center [225, 35] width 53 height 10
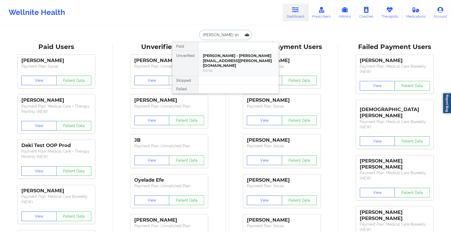
click at [220, 56] on div "[PERSON_NAME] - [PERSON_NAME][EMAIL_ADDRESS][PERSON_NAME][DOMAIN_NAME]" at bounding box center [238, 60] width 71 height 15
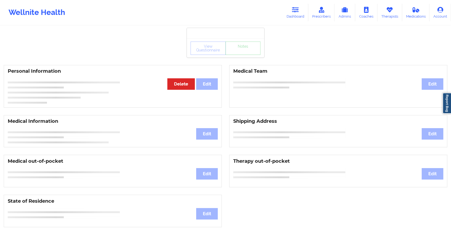
click at [239, 55] on div "View Questionnaire Notes" at bounding box center [225, 47] width 77 height 19
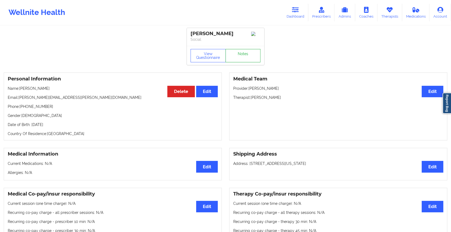
click at [239, 55] on link "Notes" at bounding box center [242, 55] width 35 height 13
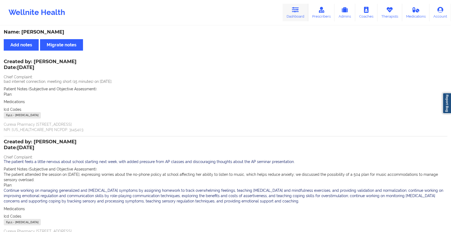
click at [292, 9] on icon at bounding box center [295, 10] width 7 height 6
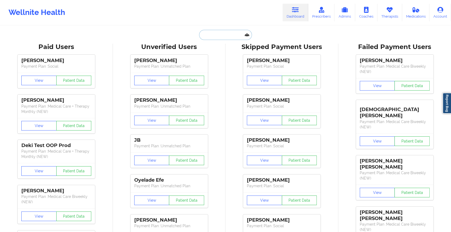
click at [217, 32] on input "text" at bounding box center [225, 35] width 53 height 10
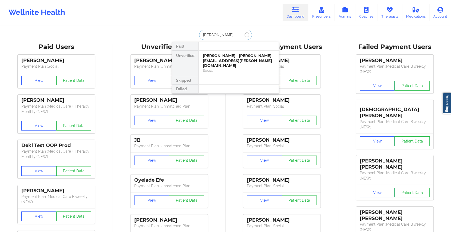
type input "[PERSON_NAME]"
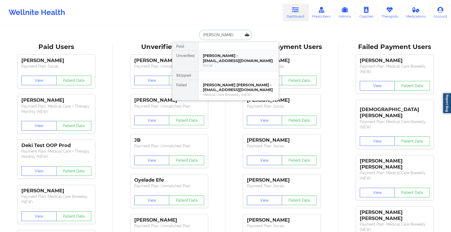
click at [228, 60] on div "[PERSON_NAME] - [EMAIL_ADDRESS][DOMAIN_NAME]" at bounding box center [238, 58] width 71 height 10
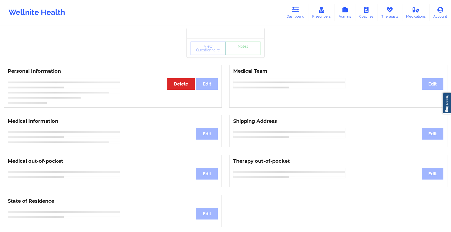
click at [235, 55] on div "View Questionnaire Notes" at bounding box center [225, 47] width 77 height 19
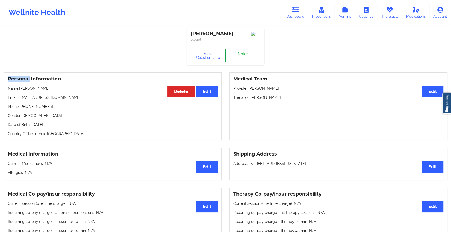
drag, startPoint x: 235, startPoint y: 55, endPoint x: 246, endPoint y: 54, distance: 10.7
click at [246, 54] on link "Notes" at bounding box center [242, 55] width 35 height 13
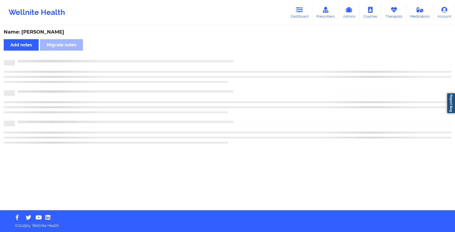
click at [246, 54] on div "Name: [PERSON_NAME] Add notes Migrate notes" at bounding box center [227, 118] width 455 height 184
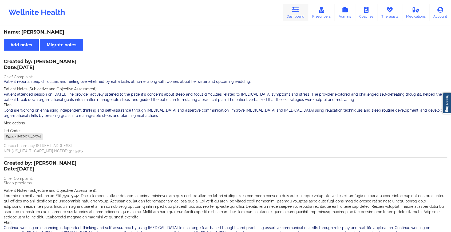
click at [299, 16] on link "Dashboard" at bounding box center [295, 13] width 26 height 18
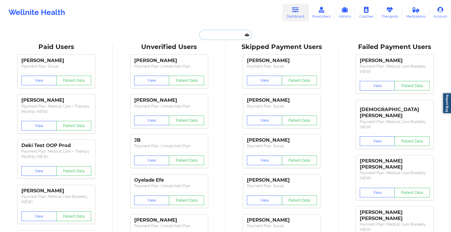
click at [233, 34] on input "text" at bounding box center [225, 35] width 53 height 10
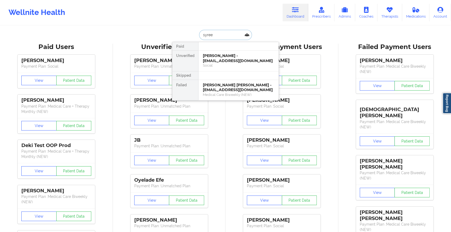
type input "syreet"
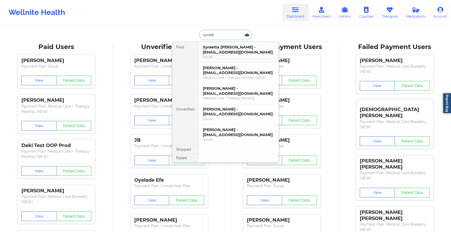
click at [227, 55] on div "Social" at bounding box center [238, 57] width 71 height 5
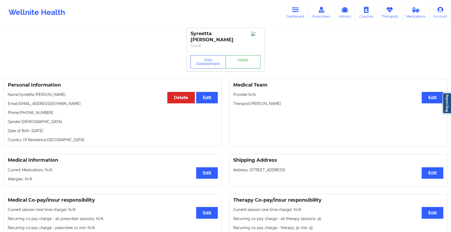
click at [236, 58] on link "Notes" at bounding box center [242, 61] width 35 height 13
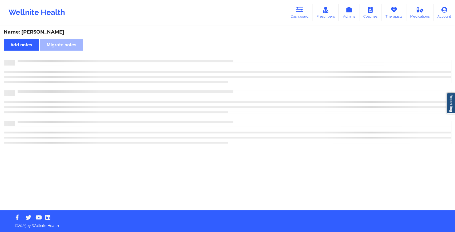
click at [236, 58] on div "Name: [PERSON_NAME] Add notes Migrate notes" at bounding box center [227, 118] width 455 height 184
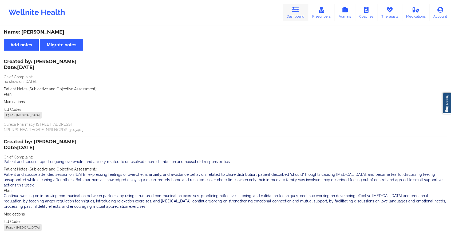
click at [284, 14] on link "Dashboard" at bounding box center [295, 13] width 26 height 18
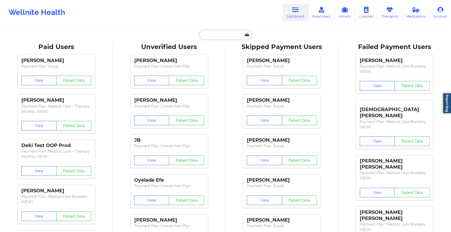
click at [235, 34] on input "text" at bounding box center [225, 35] width 53 height 10
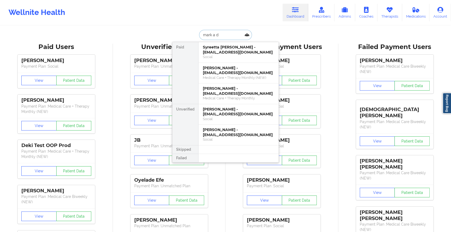
type input "mark a do"
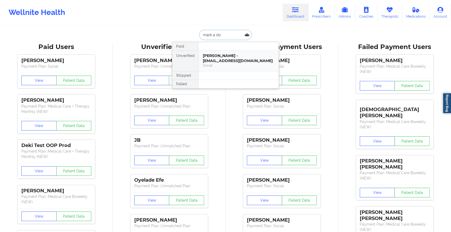
click at [236, 59] on div "[PERSON_NAME] - [EMAIL_ADDRESS][DOMAIN_NAME]" at bounding box center [238, 58] width 71 height 10
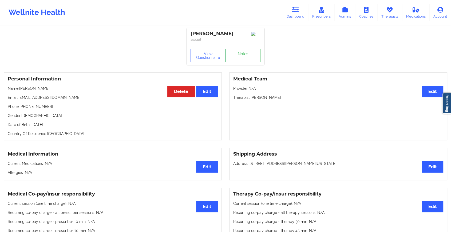
click at [241, 60] on link "Notes" at bounding box center [242, 55] width 35 height 13
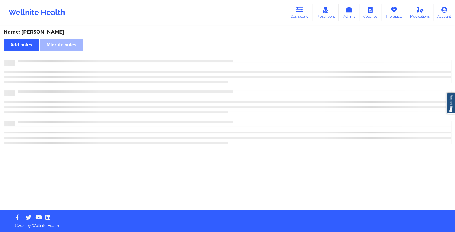
click at [241, 60] on div at bounding box center [233, 60] width 436 height 0
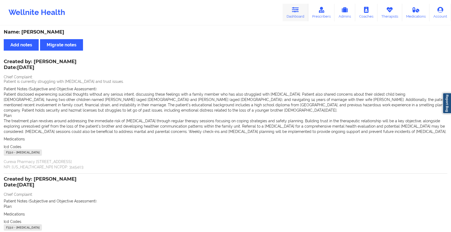
click at [300, 14] on link "Dashboard" at bounding box center [295, 13] width 26 height 18
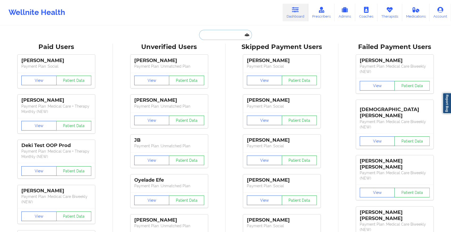
click at [225, 32] on input "text" at bounding box center [225, 35] width 53 height 10
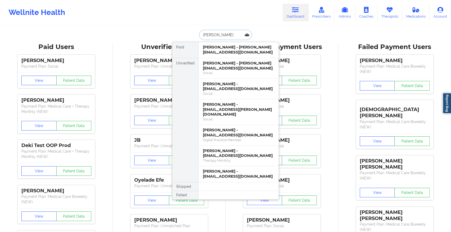
type input "[PERSON_NAME]"
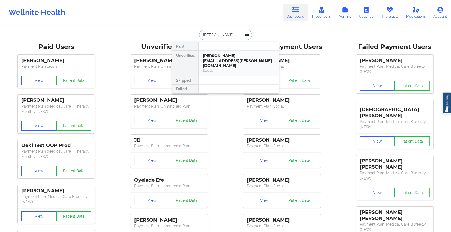
click at [220, 61] on div "[PERSON_NAME] - [EMAIL_ADDRESS][PERSON_NAME][DOMAIN_NAME]" at bounding box center [238, 60] width 71 height 15
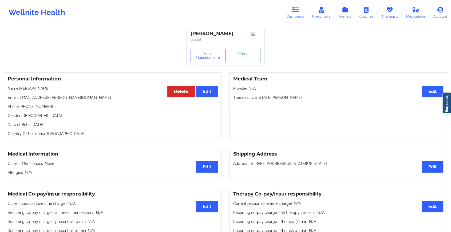
click at [252, 61] on link "Notes" at bounding box center [242, 55] width 35 height 13
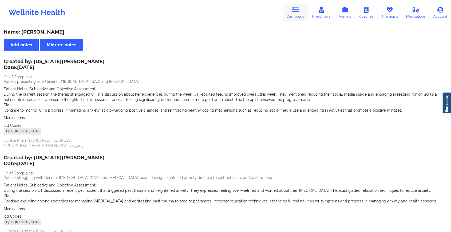
click at [294, 11] on icon at bounding box center [295, 10] width 7 height 6
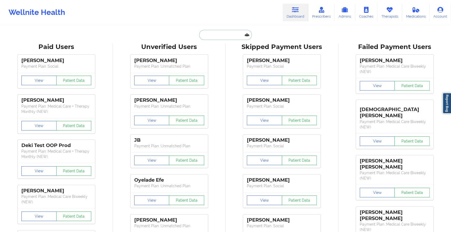
click at [222, 38] on input "text" at bounding box center [225, 35] width 53 height 10
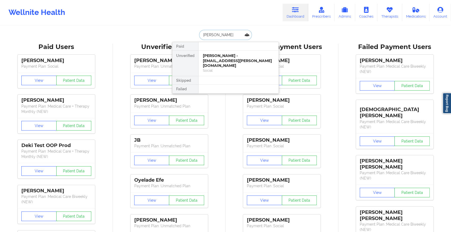
type input "[PERSON_NAME]"
click at [219, 58] on div "[PERSON_NAME] - [EMAIL_ADDRESS][DOMAIN_NAME]" at bounding box center [238, 58] width 71 height 10
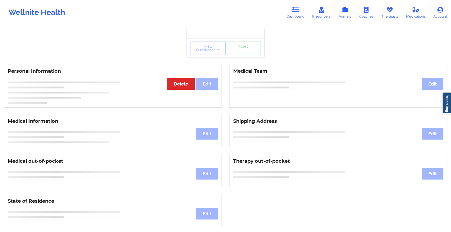
click at [234, 57] on div "View Questionnaire Notes" at bounding box center [225, 47] width 77 height 19
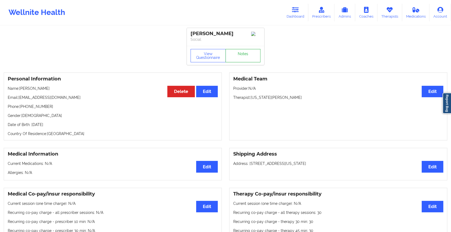
click at [234, 57] on link "Notes" at bounding box center [242, 55] width 35 height 13
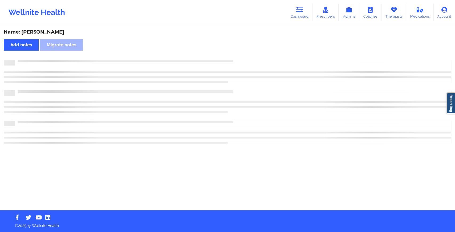
click at [257, 86] on div "Name: [PERSON_NAME] Add notes Migrate notes" at bounding box center [227, 118] width 455 height 184
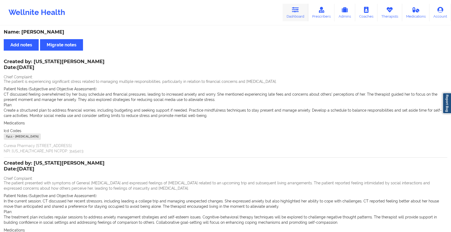
click at [293, 13] on link "Dashboard" at bounding box center [295, 13] width 26 height 18
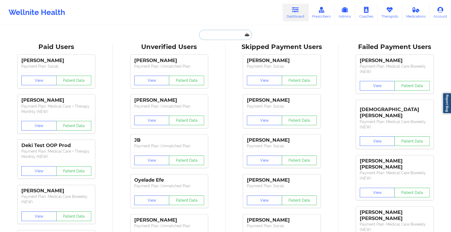
click at [235, 37] on input "text" at bounding box center [225, 35] width 53 height 10
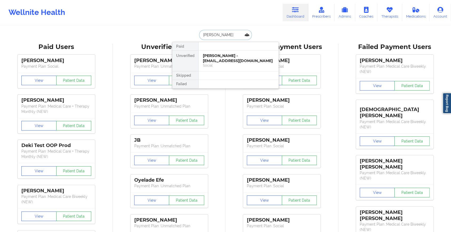
type input "[PERSON_NAME]"
drag, startPoint x: 229, startPoint y: 60, endPoint x: 242, endPoint y: 58, distance: 13.4
click at [242, 63] on div "Social" at bounding box center [238, 65] width 71 height 5
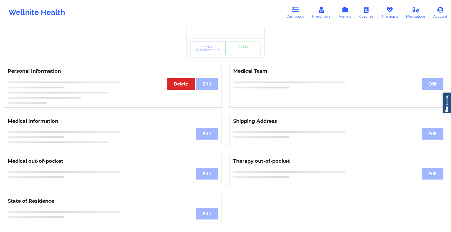
click at [242, 58] on div "View Questionnaire Notes Personal Information Edit Delete Medical Team Edit Med…" at bounding box center [225, 225] width 451 height 450
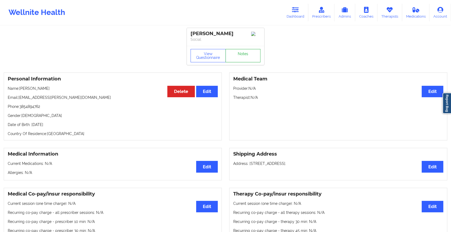
click at [242, 62] on link "Notes" at bounding box center [242, 55] width 35 height 13
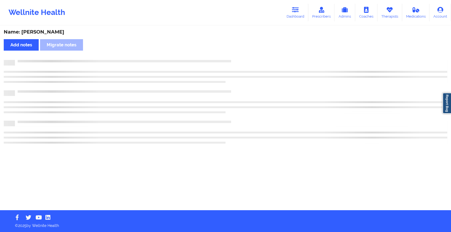
click at [242, 62] on div at bounding box center [225, 63] width 443 height 6
drag, startPoint x: 242, startPoint y: 62, endPoint x: 268, endPoint y: 111, distance: 55.7
click at [268, 111] on div at bounding box center [228, 102] width 448 height 84
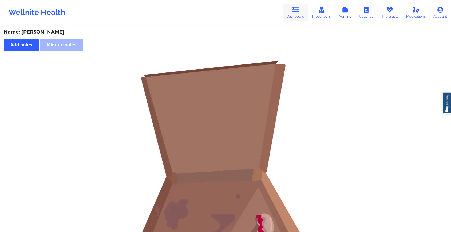
click at [288, 10] on link "Dashboard" at bounding box center [295, 13] width 26 height 18
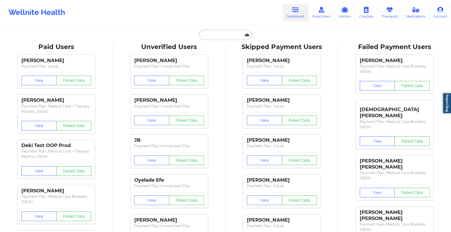
click at [228, 32] on input "text" at bounding box center [225, 35] width 53 height 10
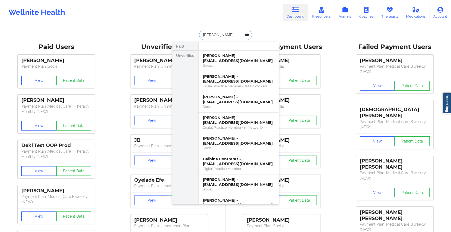
type input "[PERSON_NAME]"
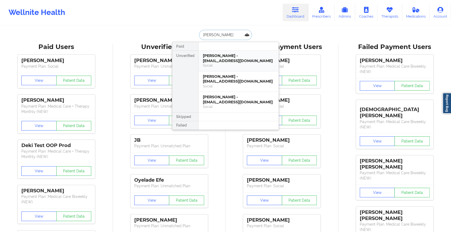
click at [235, 60] on div "[PERSON_NAME] - [EMAIL_ADDRESS][DOMAIN_NAME]" at bounding box center [238, 58] width 71 height 10
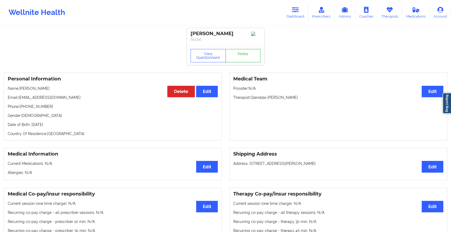
click at [244, 56] on link "Notes" at bounding box center [242, 55] width 35 height 13
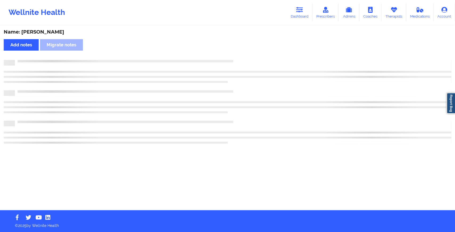
click at [244, 56] on div "Name: [PERSON_NAME] Add notes Migrate notes" at bounding box center [227, 118] width 455 height 184
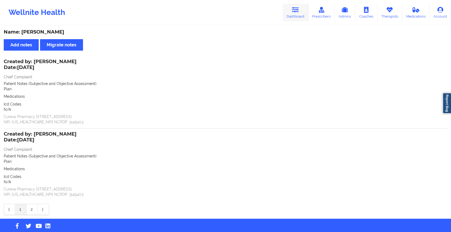
click at [294, 14] on link "Dashboard" at bounding box center [295, 13] width 26 height 18
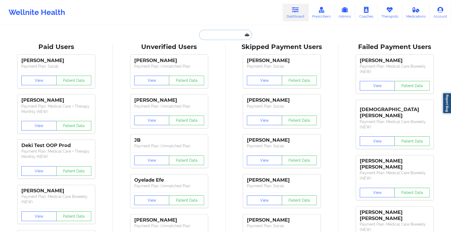
click at [224, 32] on input "text" at bounding box center [225, 35] width 53 height 10
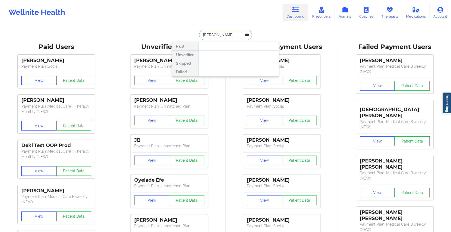
type input "[PERSON_NAME]"
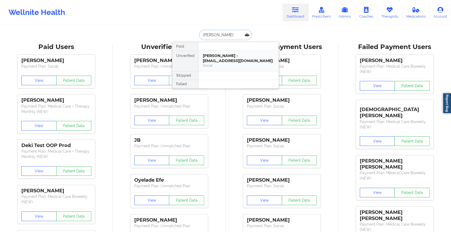
click at [222, 55] on div "[PERSON_NAME] - [EMAIL_ADDRESS][DOMAIN_NAME]" at bounding box center [238, 58] width 71 height 10
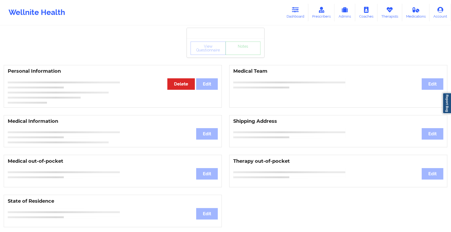
click at [250, 55] on div "View Questionnaire Notes" at bounding box center [225, 47] width 77 height 19
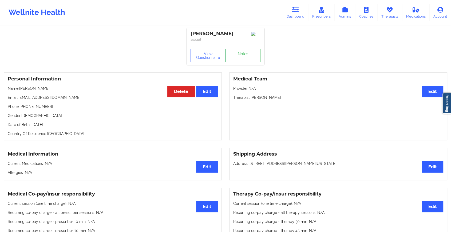
click at [250, 55] on link "Notes" at bounding box center [242, 55] width 35 height 13
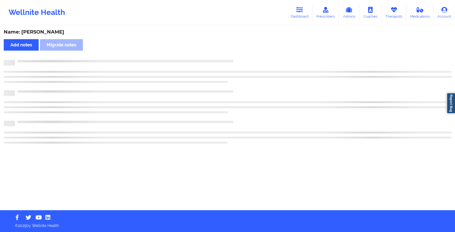
click at [250, 55] on div "Name: [PERSON_NAME] Add notes Migrate notes" at bounding box center [227, 118] width 455 height 184
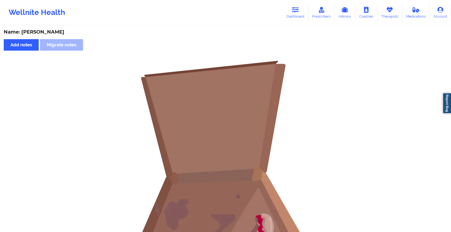
click at [280, 18] on div "Wellnite Health Dashboard Prescribers Admins Coaches Therapists Medications Acc…" at bounding box center [225, 12] width 451 height 21
click at [291, 13] on link "Dashboard" at bounding box center [295, 13] width 26 height 18
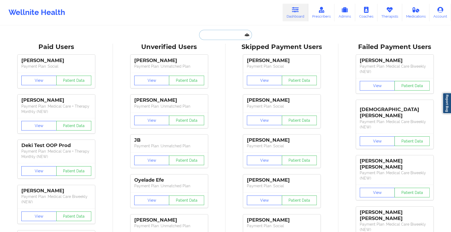
click at [222, 32] on input "text" at bounding box center [225, 35] width 53 height 10
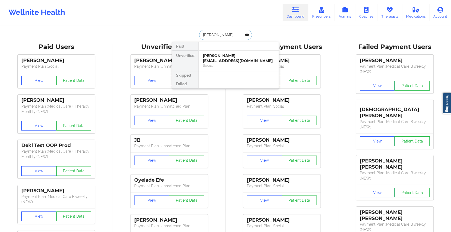
type input "[PERSON_NAME]"
click at [223, 58] on div "[PERSON_NAME] - [EMAIL_ADDRESS][DOMAIN_NAME]" at bounding box center [238, 58] width 71 height 10
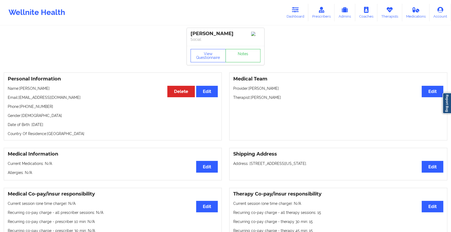
click at [240, 54] on div "View Questionnaire Notes" at bounding box center [225, 55] width 70 height 13
click at [240, 54] on link "Notes" at bounding box center [242, 55] width 35 height 13
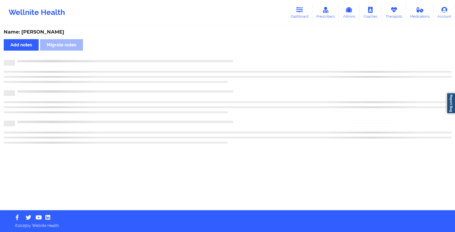
click at [240, 54] on div "Name: [PERSON_NAME] Add notes Migrate notes" at bounding box center [227, 118] width 455 height 184
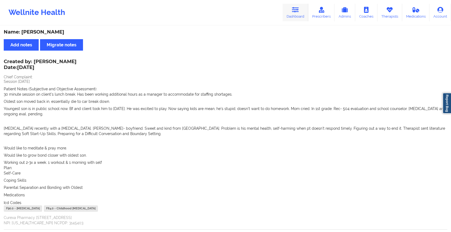
click at [290, 16] on link "Dashboard" at bounding box center [295, 13] width 26 height 18
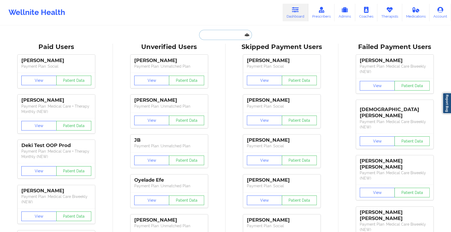
click at [228, 38] on input "text" at bounding box center [225, 35] width 53 height 10
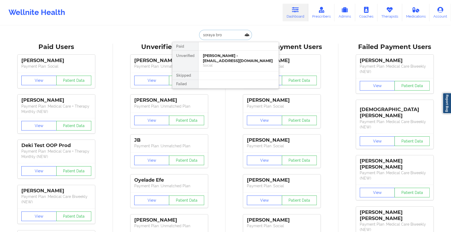
type input "[PERSON_NAME]"
click at [225, 59] on div "[PERSON_NAME] - [PERSON_NAME][EMAIL_ADDRESS][PERSON_NAME][DOMAIN_NAME]" at bounding box center [238, 60] width 71 height 15
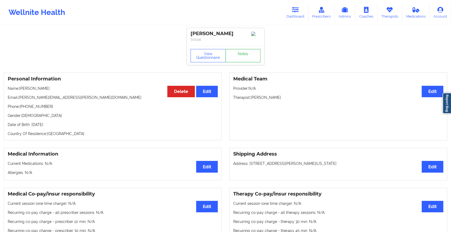
click at [239, 61] on link "Notes" at bounding box center [242, 55] width 35 height 13
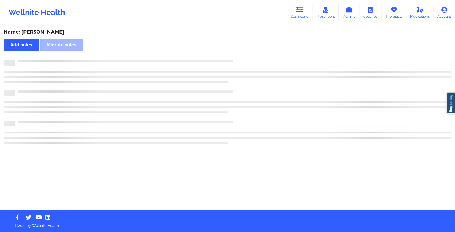
click at [283, 131] on div at bounding box center [228, 102] width 448 height 84
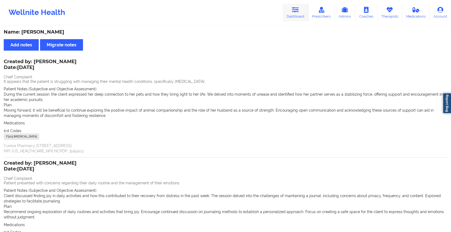
click at [299, 12] on icon at bounding box center [295, 10] width 7 height 6
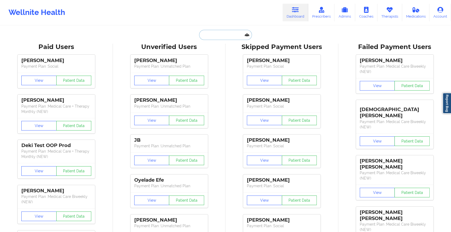
click at [230, 30] on input "text" at bounding box center [225, 35] width 53 height 10
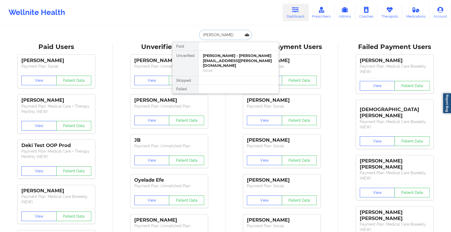
type input "[PERSON_NAME]"
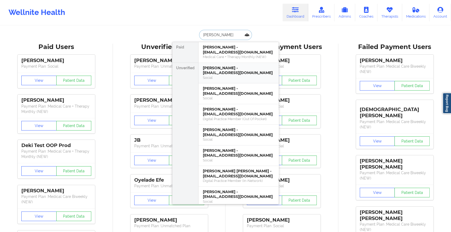
click at [213, 76] on div "Social" at bounding box center [238, 77] width 71 height 5
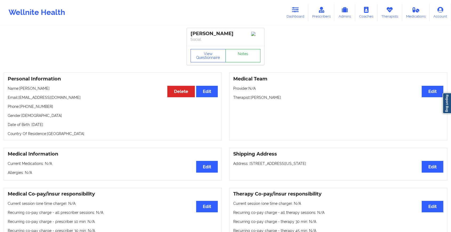
click at [240, 57] on link "Notes" at bounding box center [242, 55] width 35 height 13
